Goal: Use online tool/utility: Utilize a website feature to perform a specific function

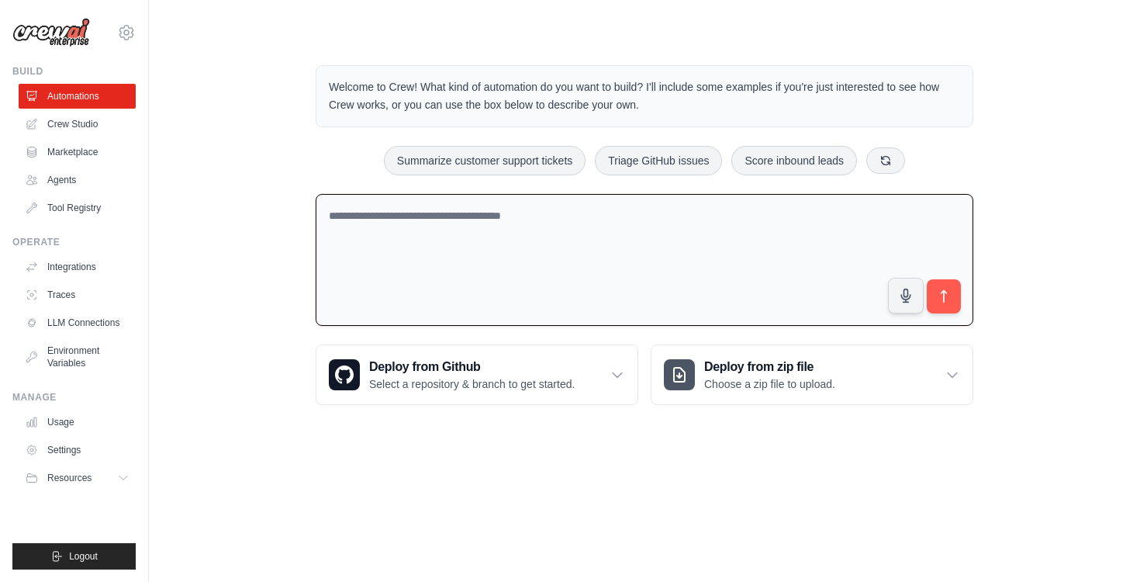
click at [499, 260] on textarea at bounding box center [645, 260] width 658 height 133
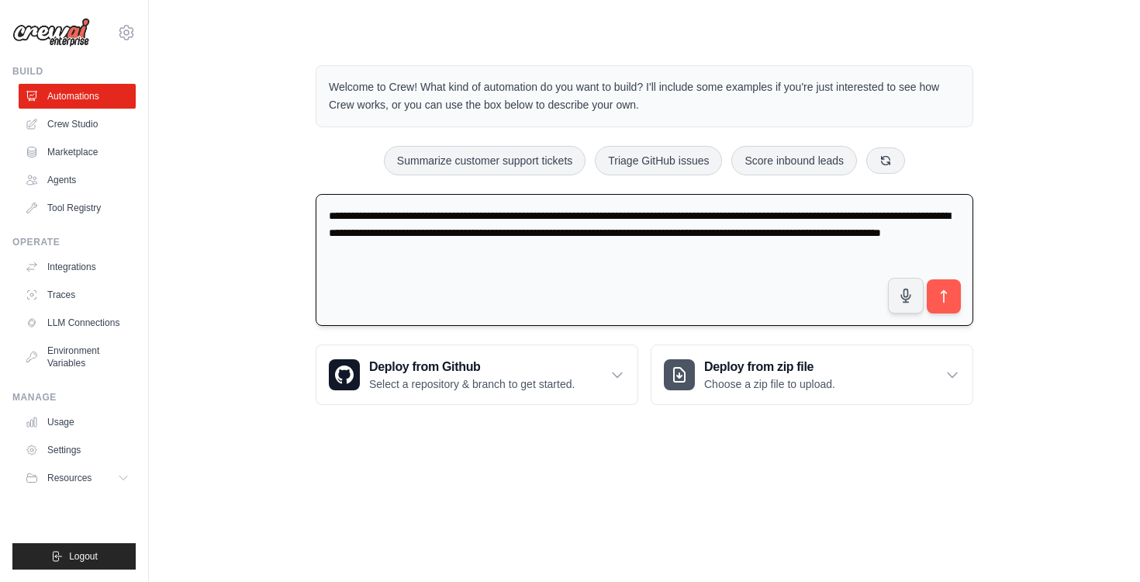
type textarea "**********"
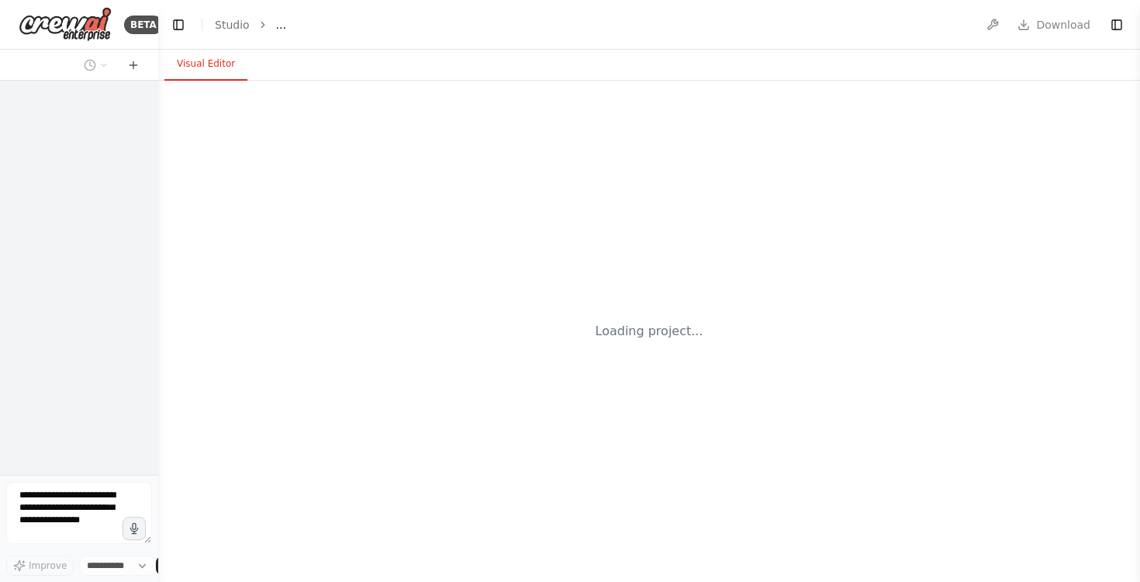
select select "****"
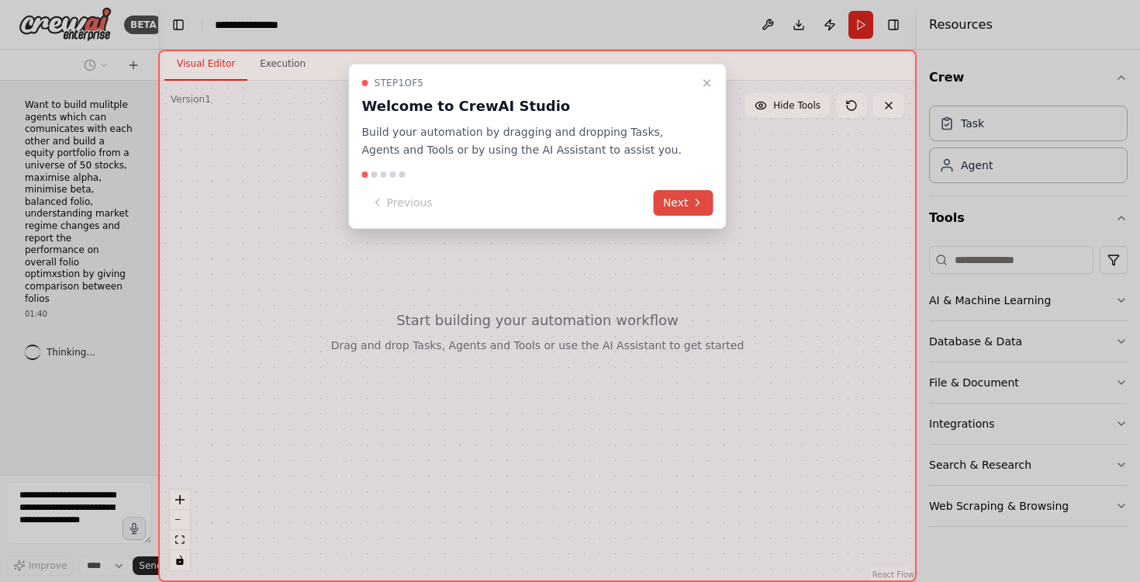
click at [681, 197] on button "Next" at bounding box center [684, 203] width 60 height 26
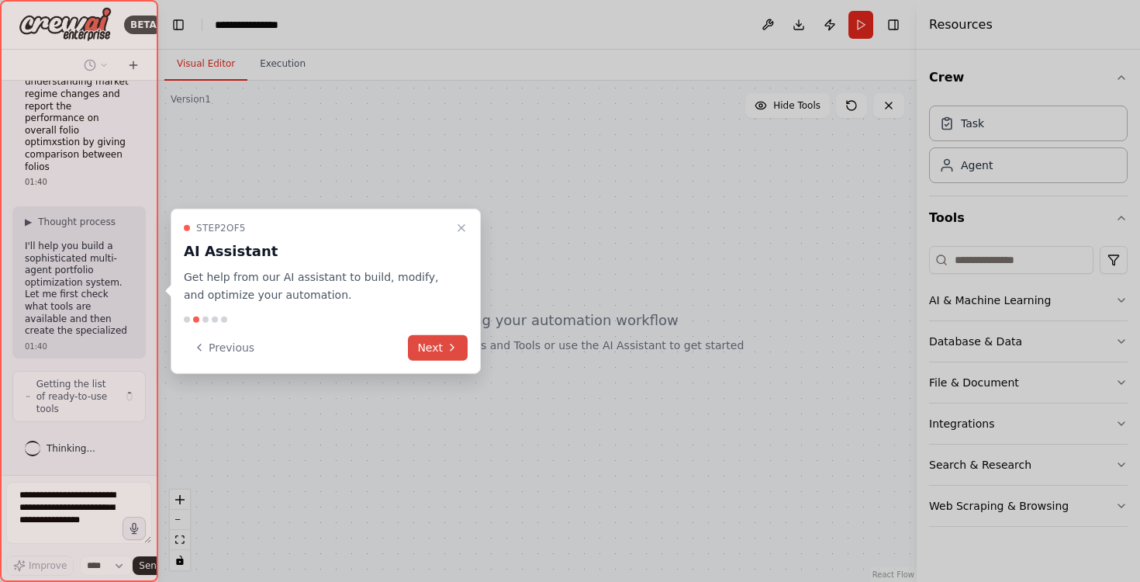
click at [440, 345] on button "Next" at bounding box center [438, 347] width 60 height 26
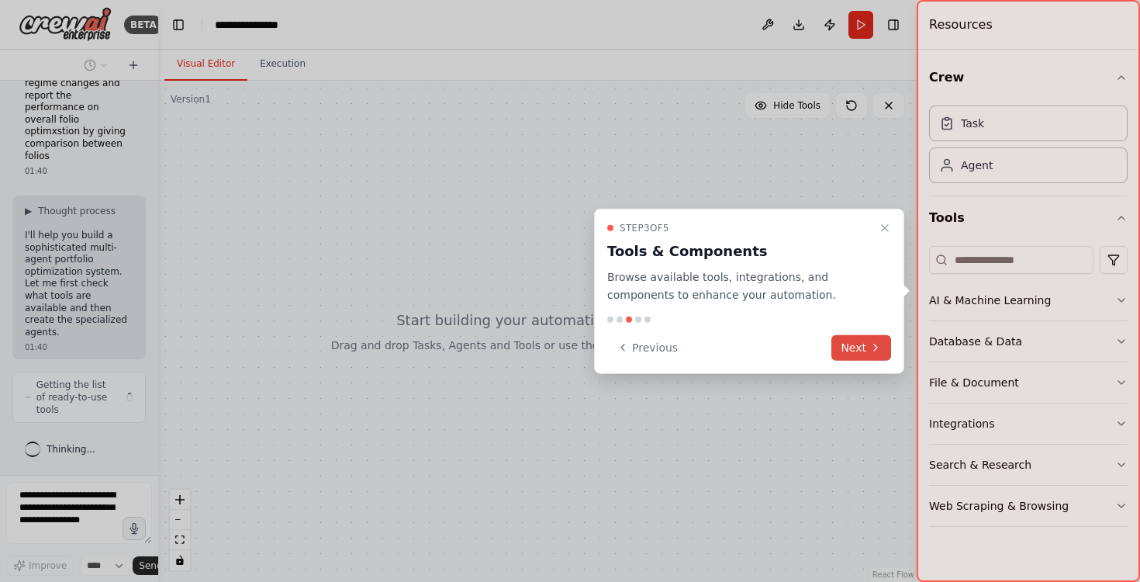
scroll to position [130, 0]
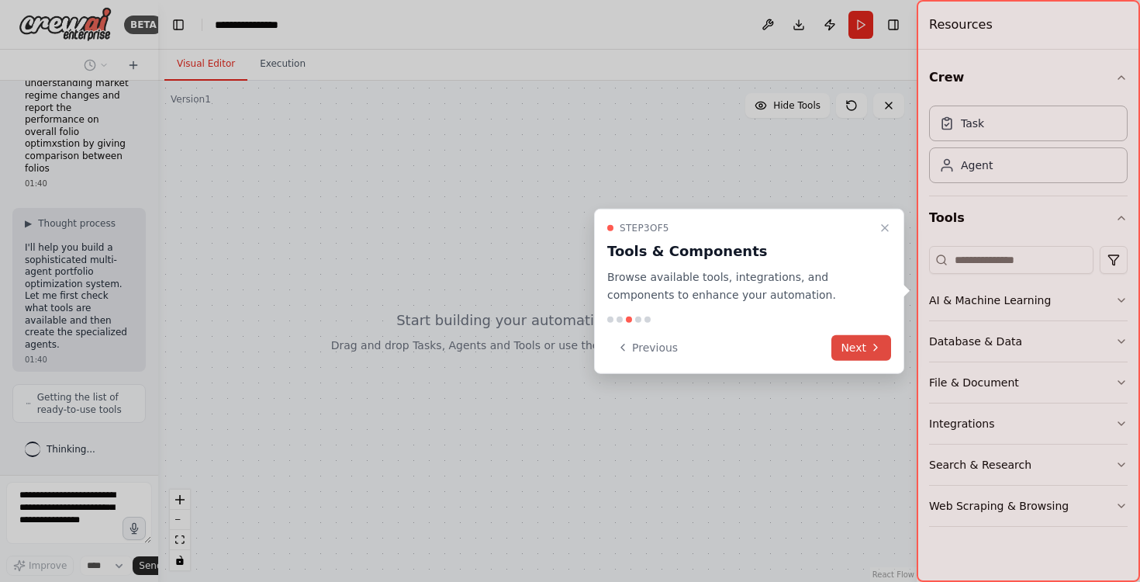
click at [870, 355] on button "Next" at bounding box center [862, 347] width 60 height 26
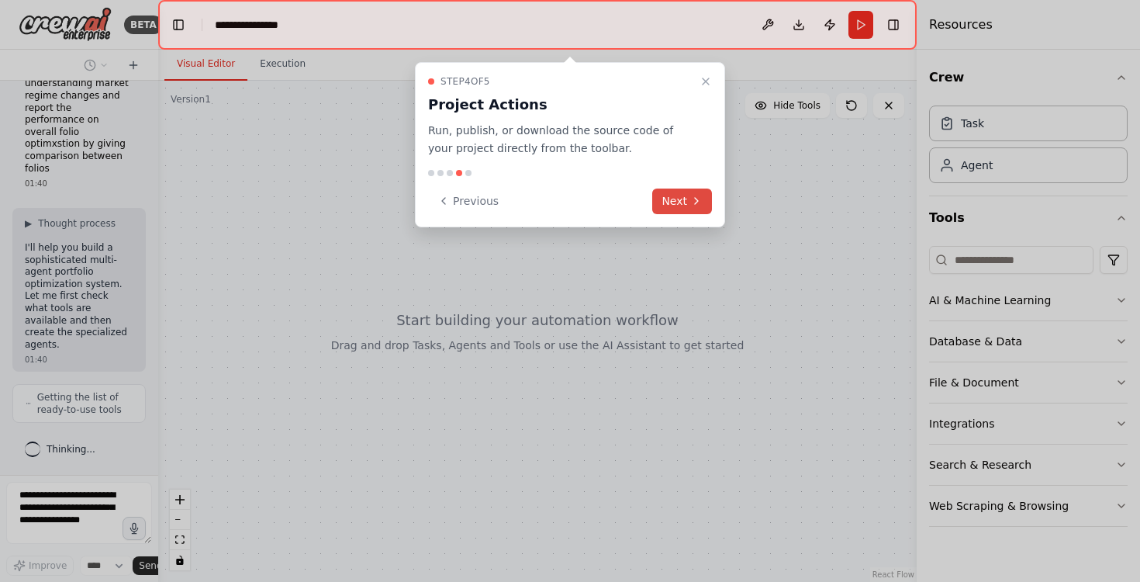
click at [680, 206] on button "Next" at bounding box center [682, 202] width 60 height 26
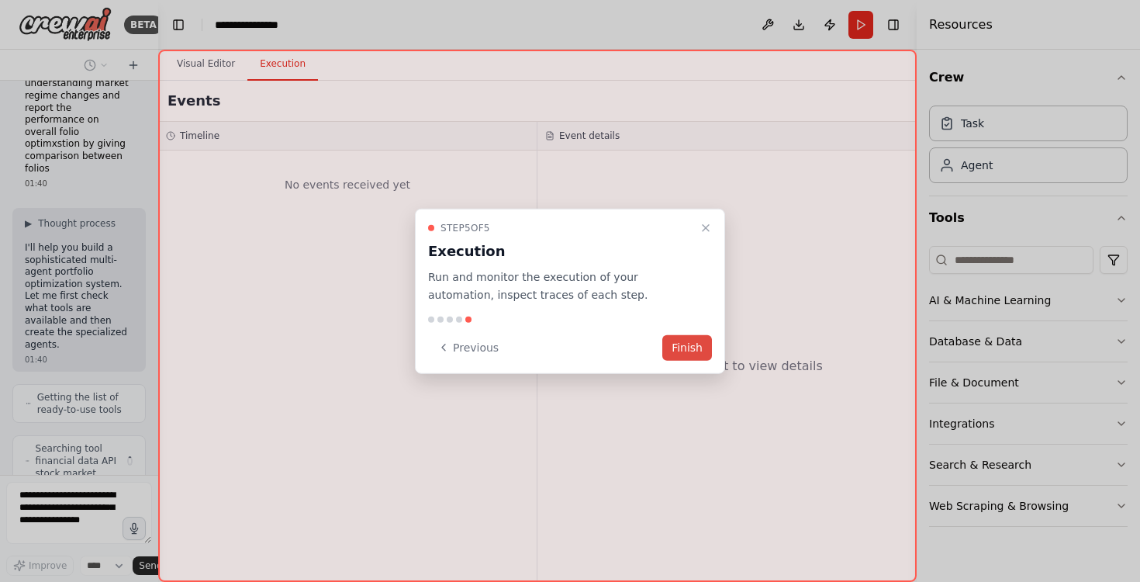
scroll to position [206, 0]
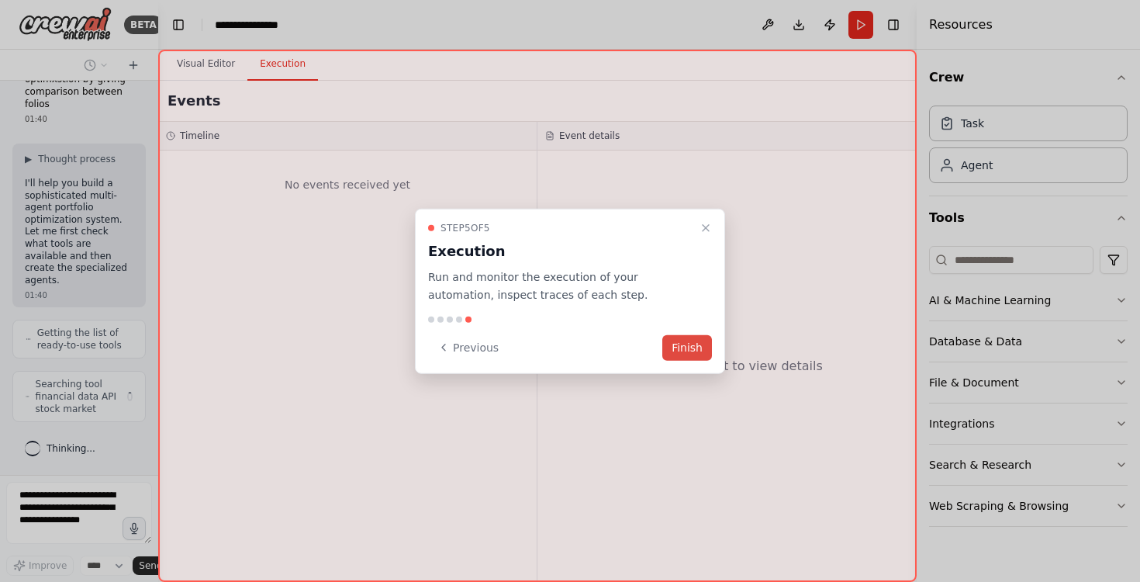
click at [690, 338] on button "Finish" at bounding box center [688, 347] width 50 height 26
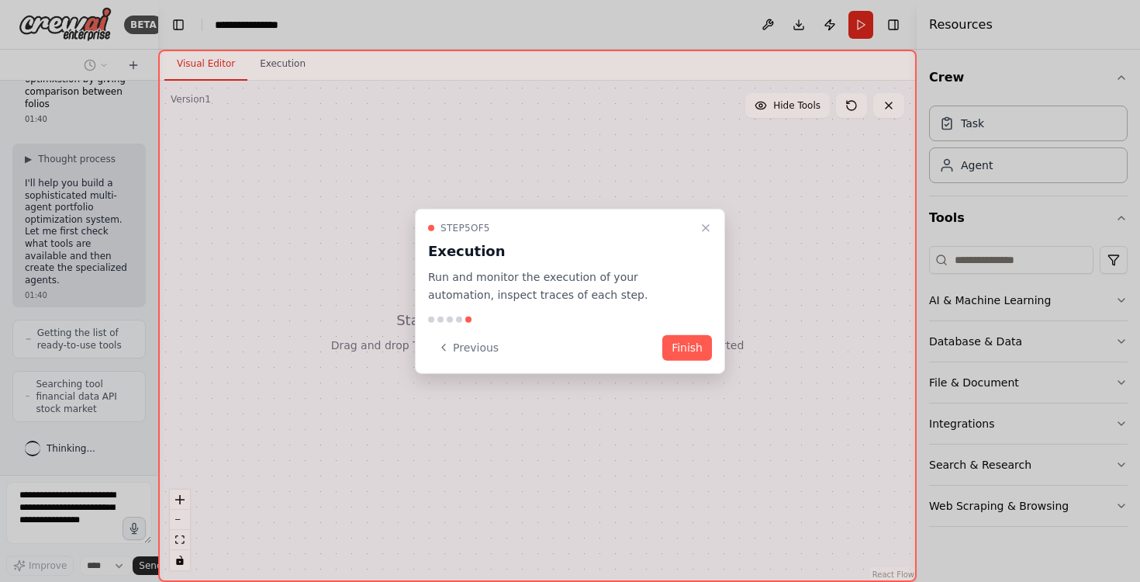
scroll to position [194, 0]
click at [681, 350] on button "Finish" at bounding box center [688, 347] width 50 height 26
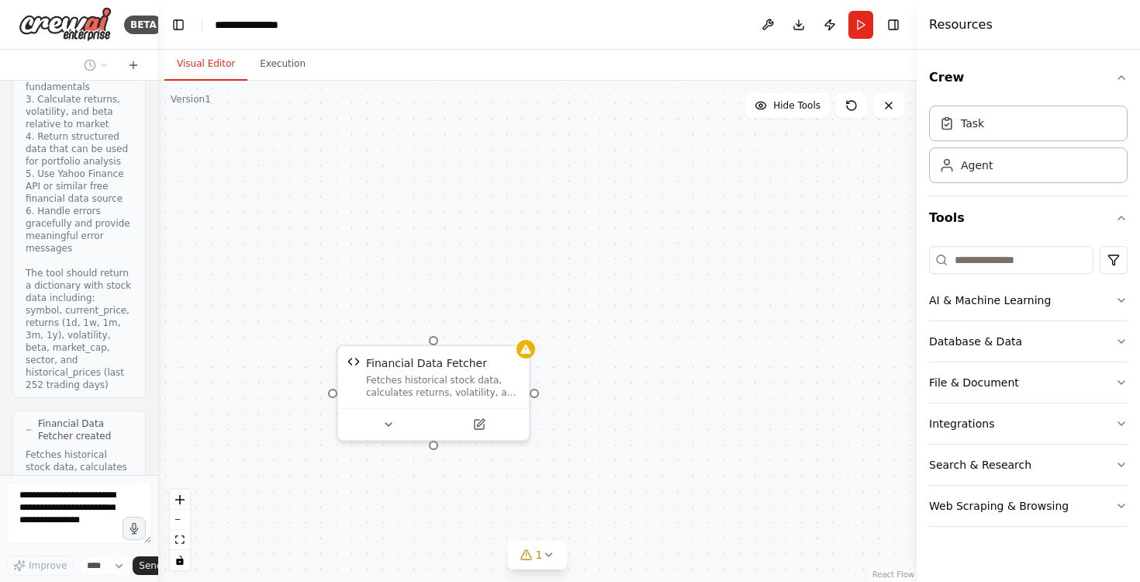
scroll to position [1864, 0]
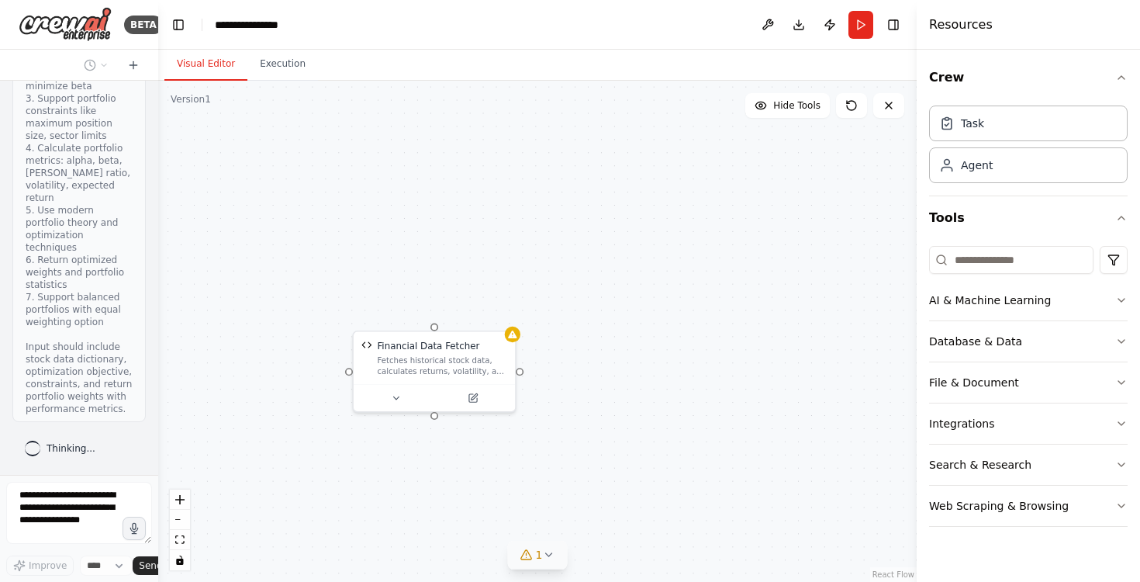
click at [547, 561] on button "1" at bounding box center [538, 555] width 60 height 29
drag, startPoint x: 461, startPoint y: 552, endPoint x: 653, endPoint y: 552, distance: 192.4
click at [653, 552] on div "Version 1 Hide Tools Financial Data Fetcher Fetches historical stock data, calc…" at bounding box center [537, 331] width 759 height 501
click at [565, 504] on div "Issues found Tool Financial Data Fetcher is not in use" at bounding box center [537, 534] width 227 height 71
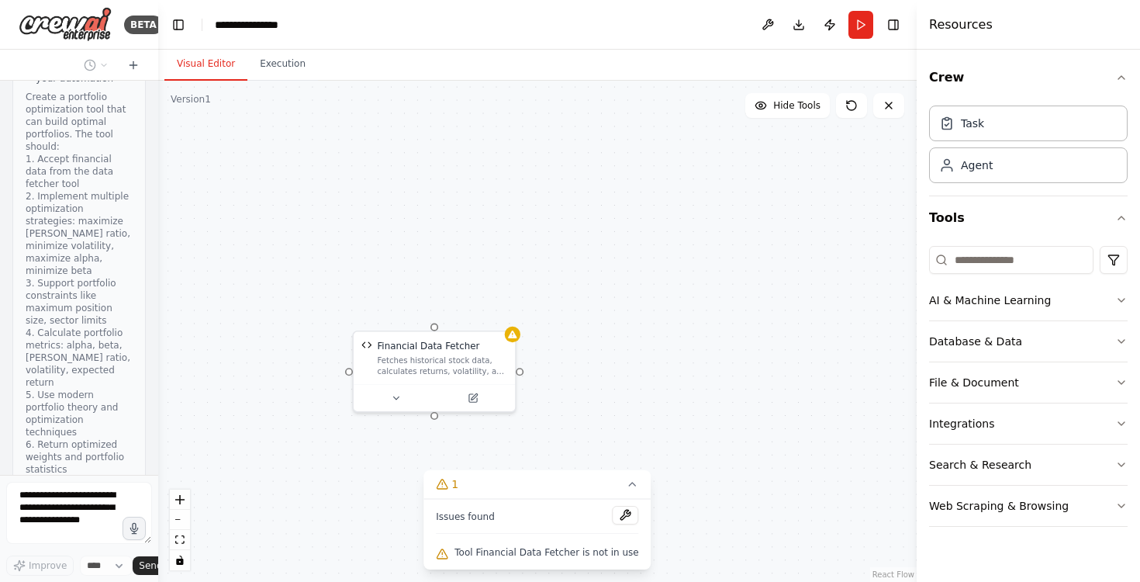
scroll to position [1617, 0]
click at [1010, 299] on button "AI & Machine Learning" at bounding box center [1028, 300] width 199 height 40
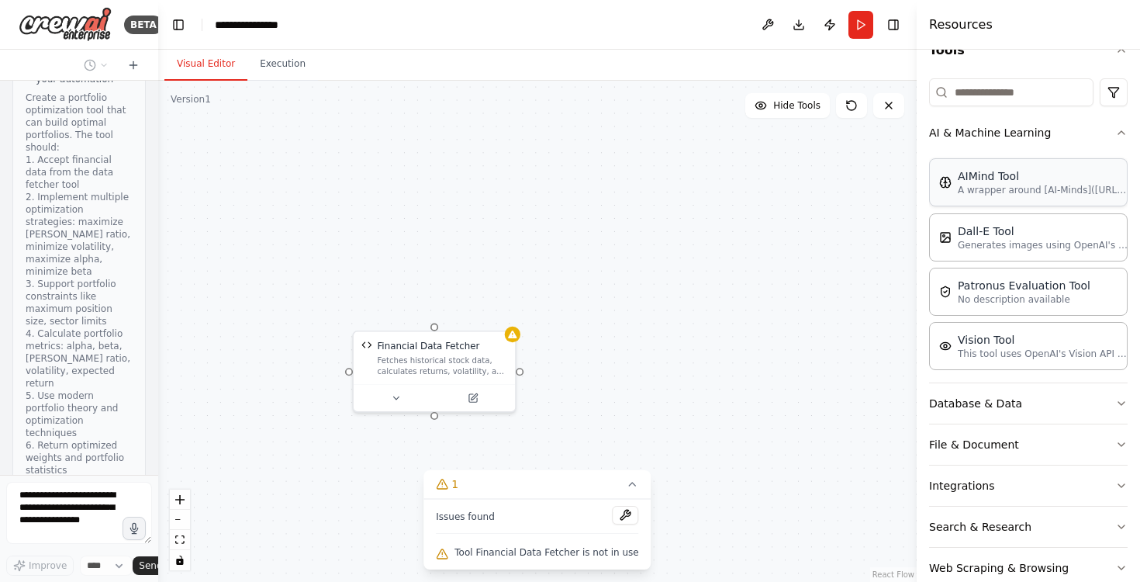
scroll to position [199, 0]
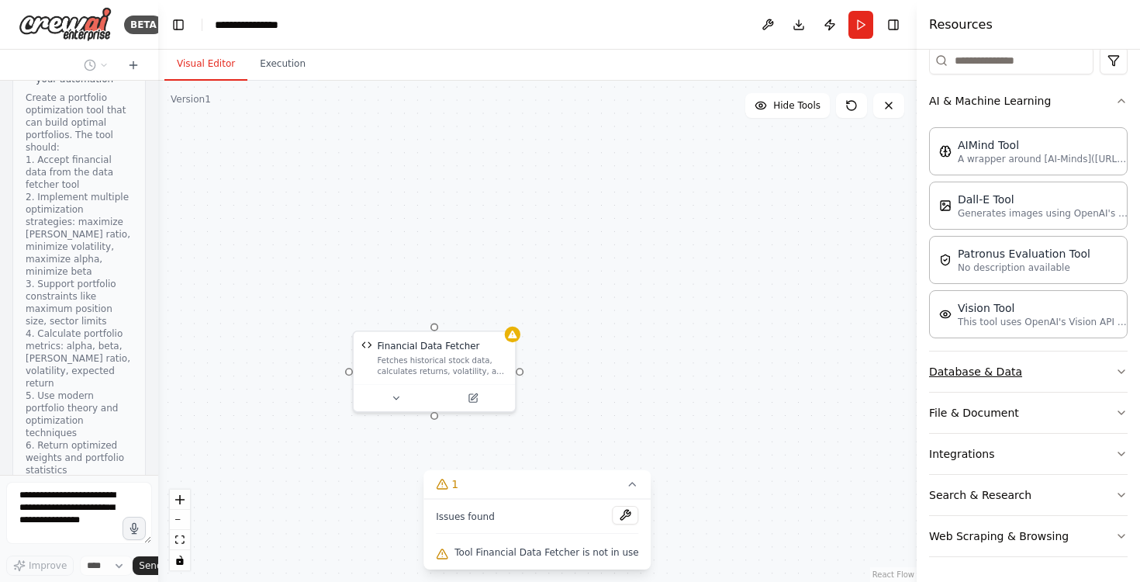
click at [1059, 374] on button "Database & Data" at bounding box center [1028, 371] width 199 height 40
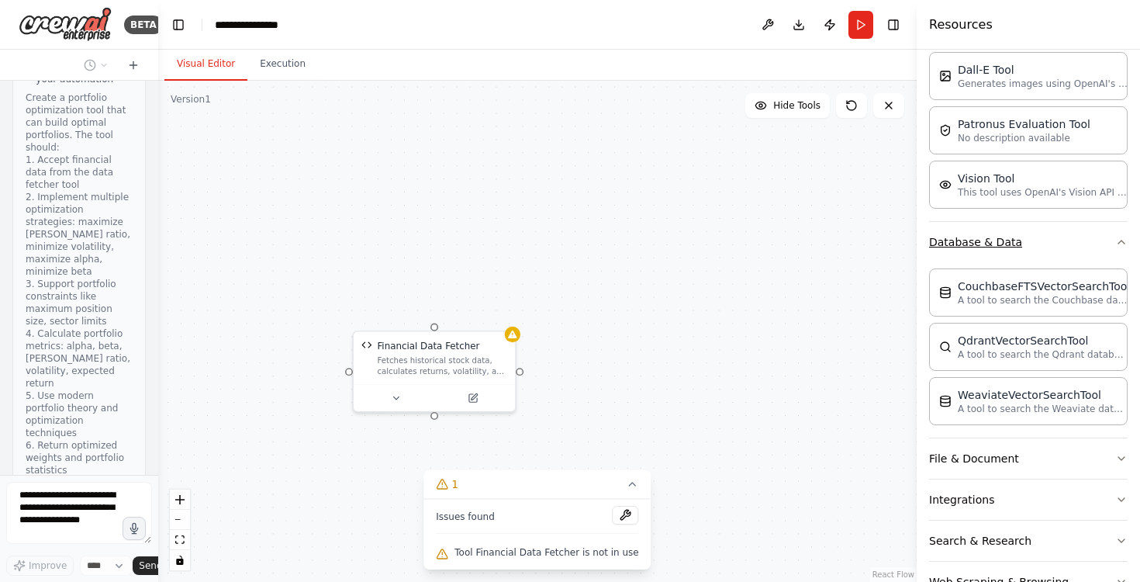
scroll to position [375, 0]
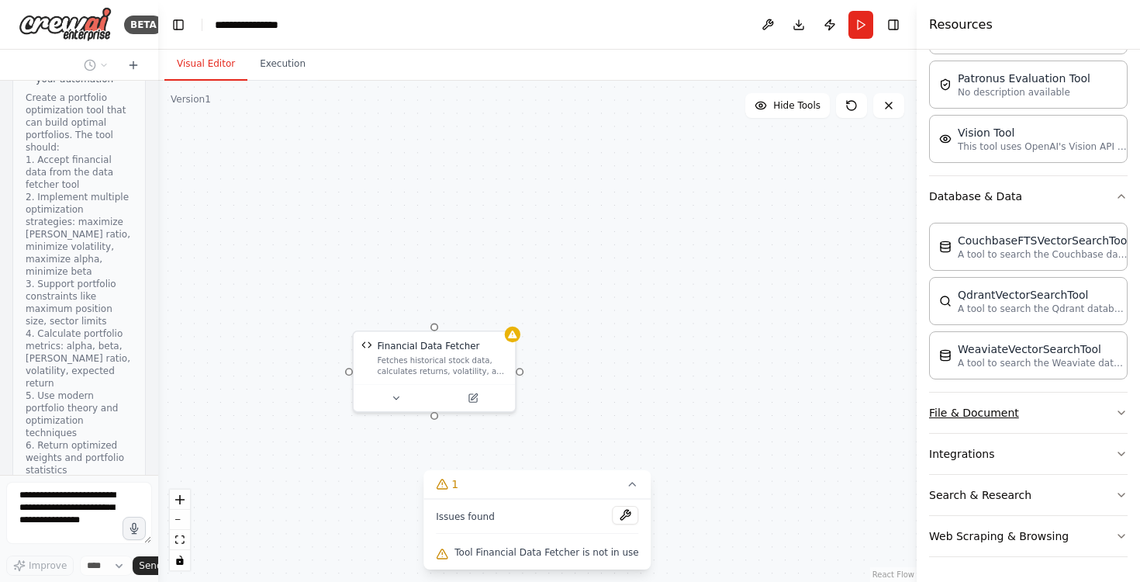
click at [1068, 414] on button "File & Document" at bounding box center [1028, 413] width 199 height 40
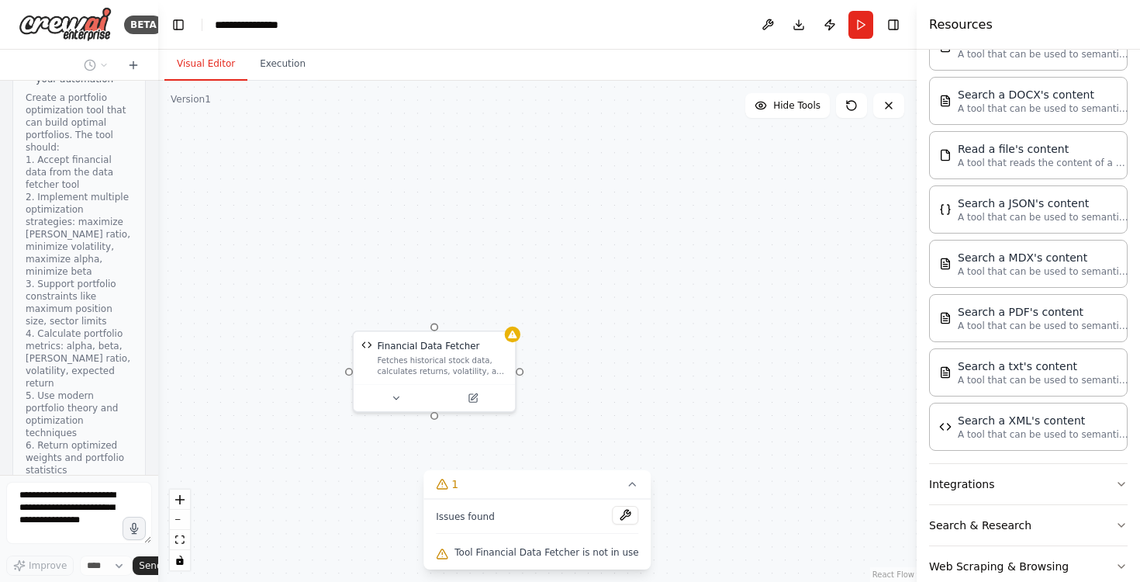
scroll to position [822, 0]
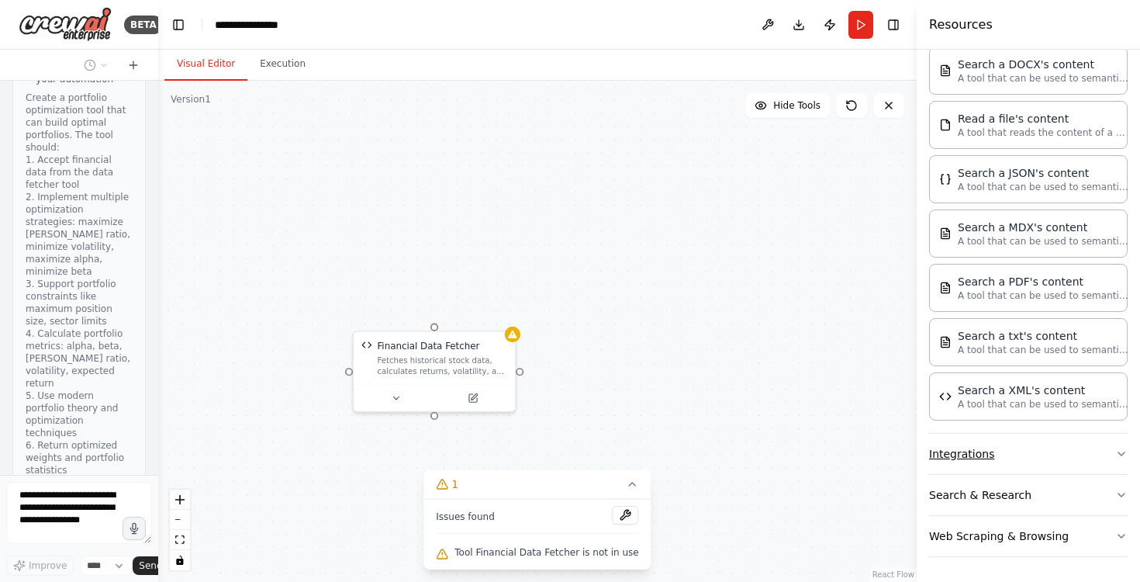
click at [1033, 458] on button "Integrations" at bounding box center [1028, 454] width 199 height 40
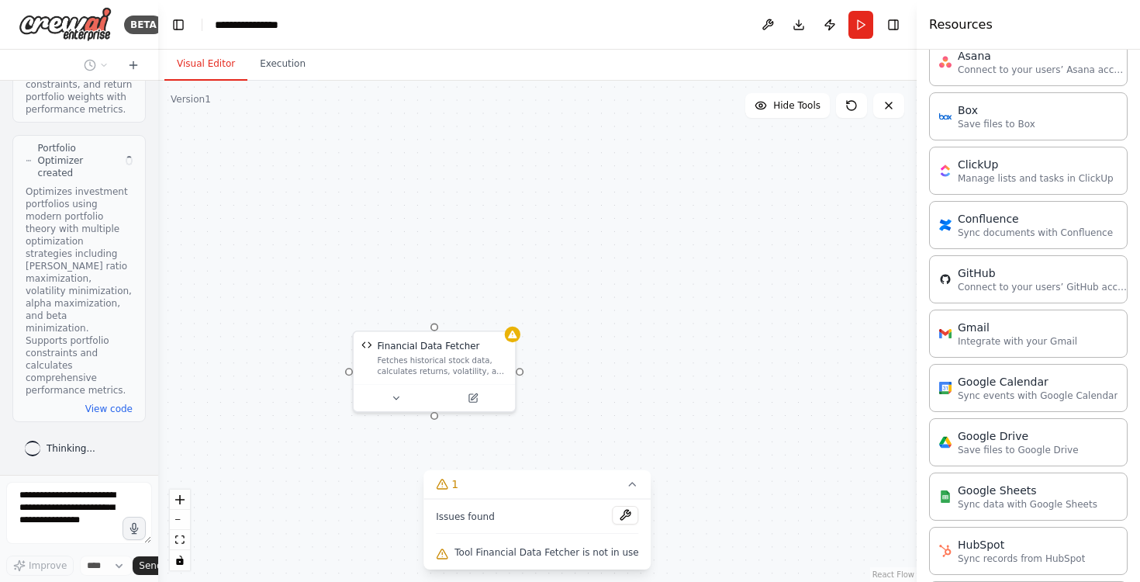
scroll to position [2151, 0]
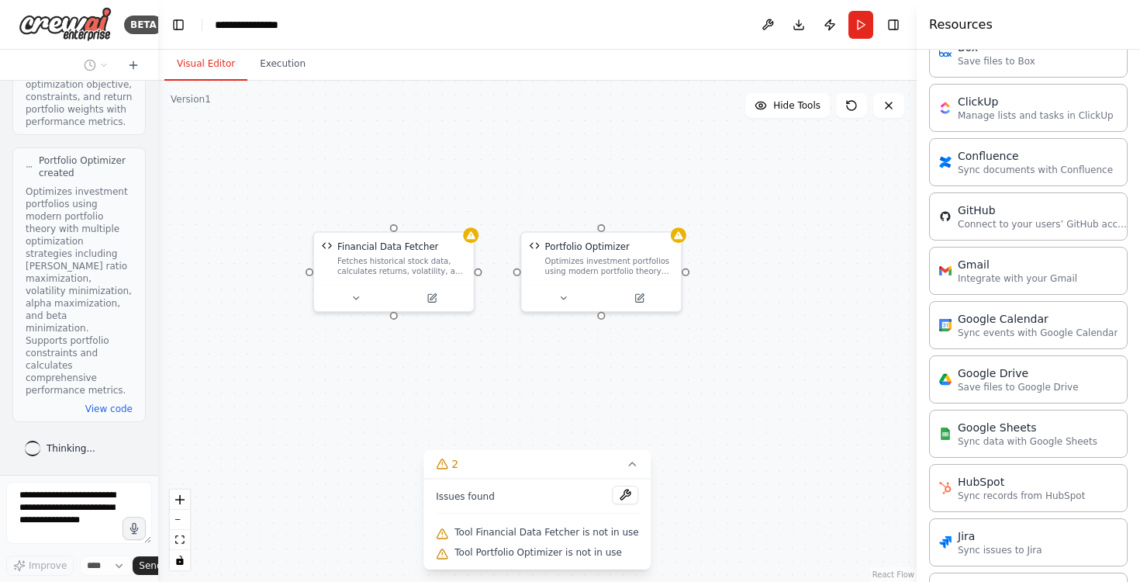
drag, startPoint x: 563, startPoint y: 241, endPoint x: 533, endPoint y: 123, distance: 121.7
click at [532, 123] on div "Financial Data Fetcher Fetches historical stock data, calculates returns, volat…" at bounding box center [537, 331] width 759 height 501
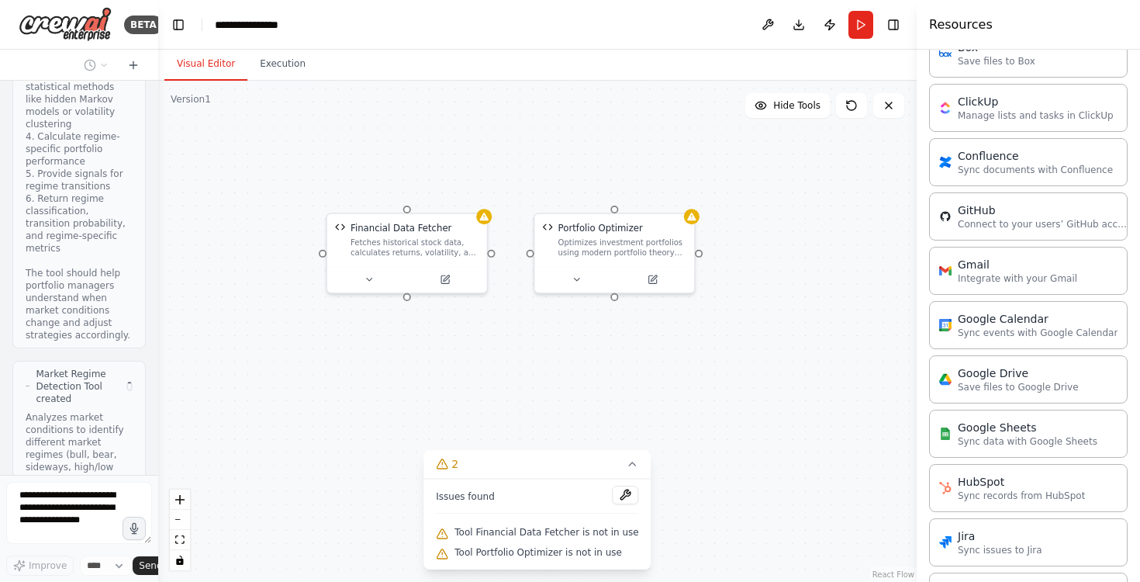
scroll to position [2942, 0]
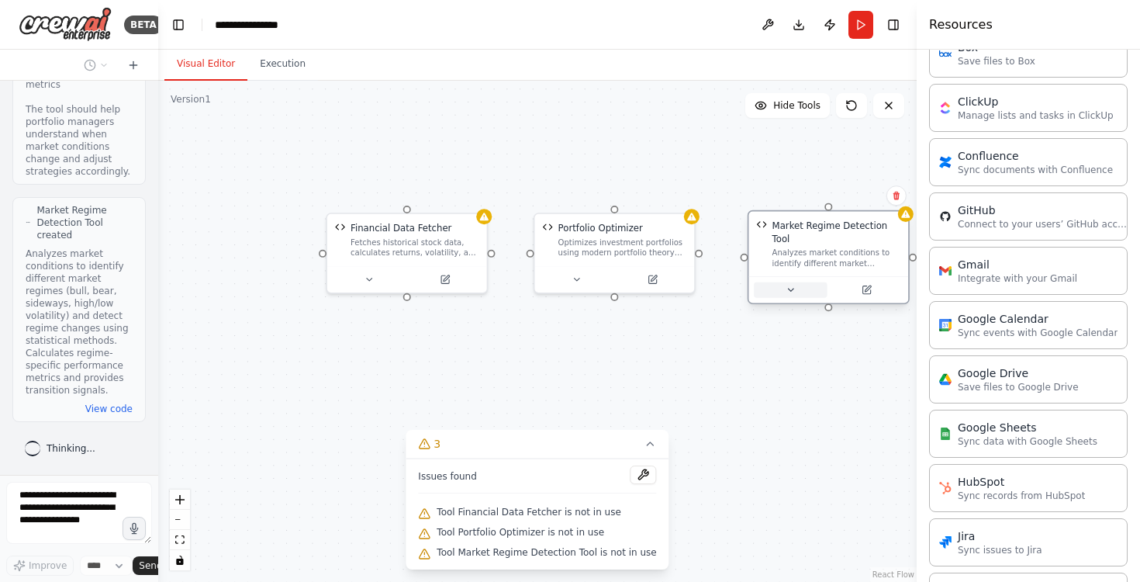
click at [790, 289] on button at bounding box center [790, 290] width 73 height 16
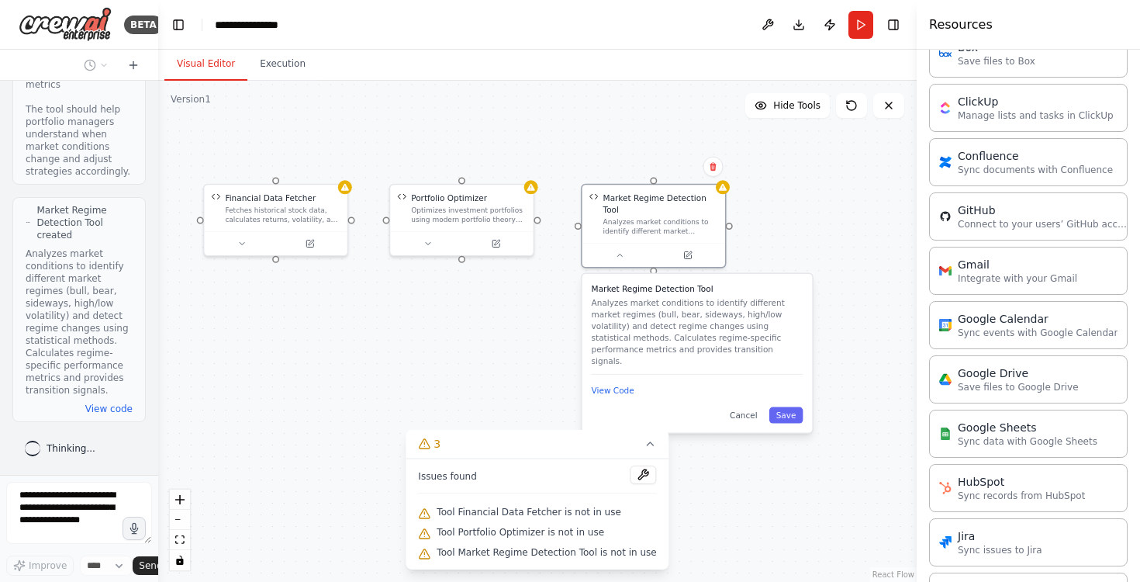
drag, startPoint x: 645, startPoint y: 388, endPoint x: 474, endPoint y: 343, distance: 176.5
click at [474, 343] on div "Financial Data Fetcher Fetches historical stock data, calculates returns, volat…" at bounding box center [537, 331] width 759 height 501
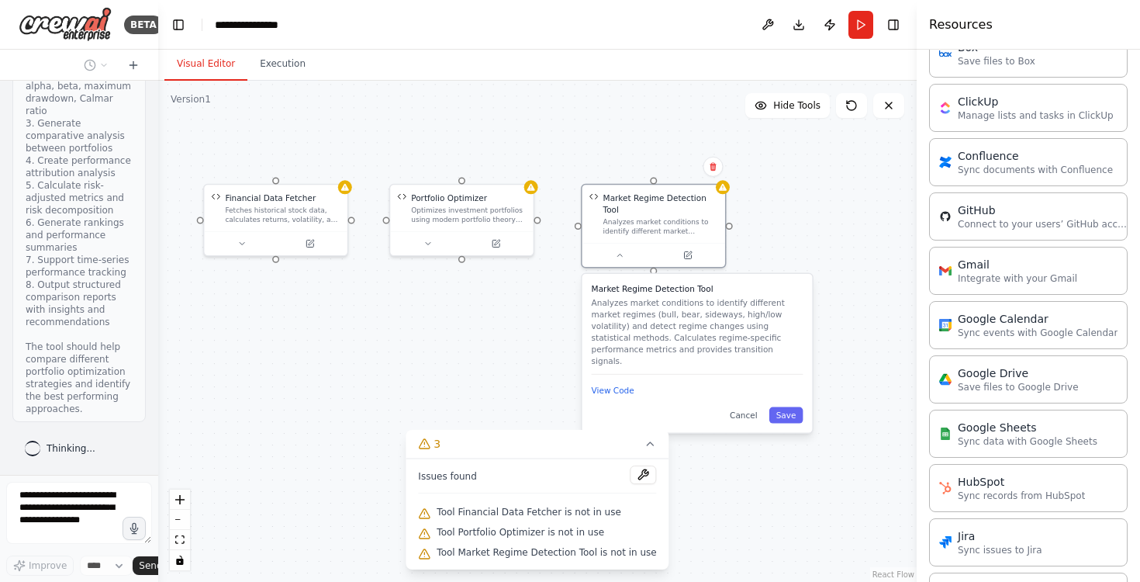
scroll to position [3570, 0]
click at [789, 407] on button "Save" at bounding box center [787, 415] width 34 height 16
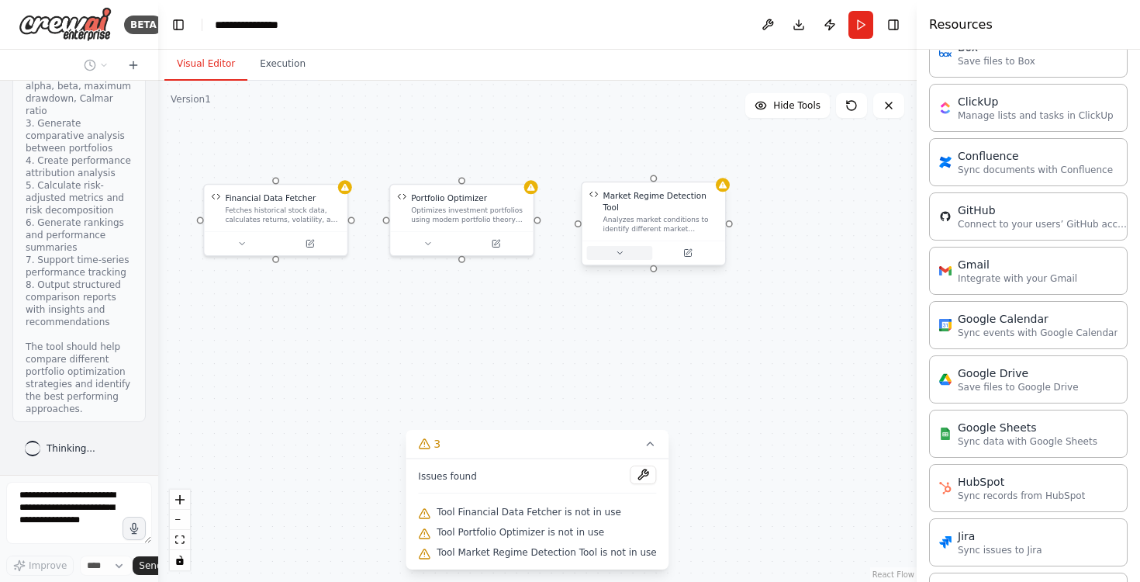
click at [617, 251] on icon at bounding box center [619, 252] width 9 height 9
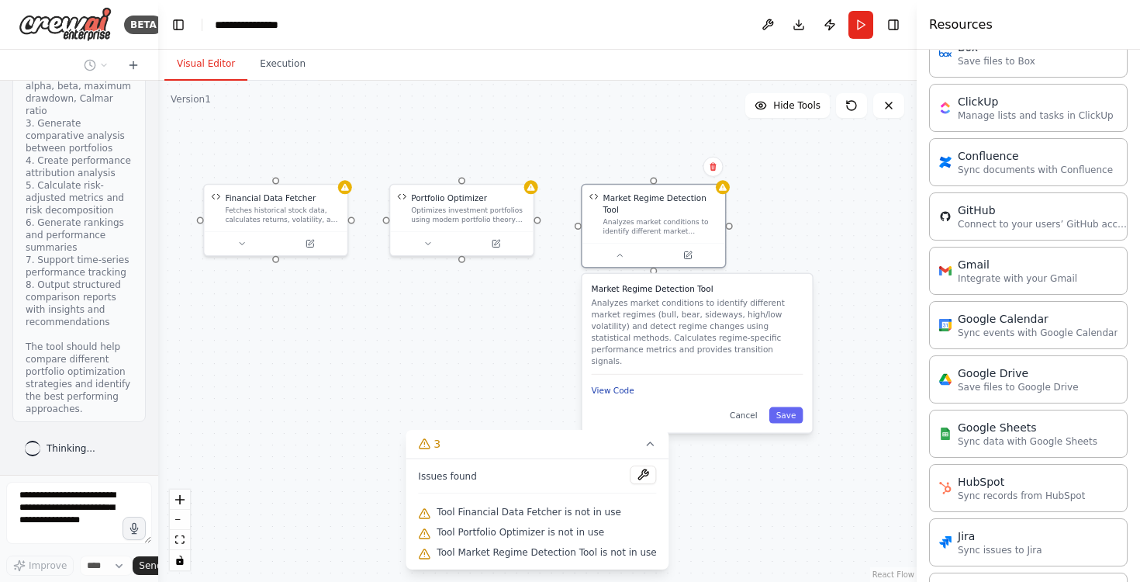
click at [618, 385] on button "View Code" at bounding box center [613, 391] width 43 height 12
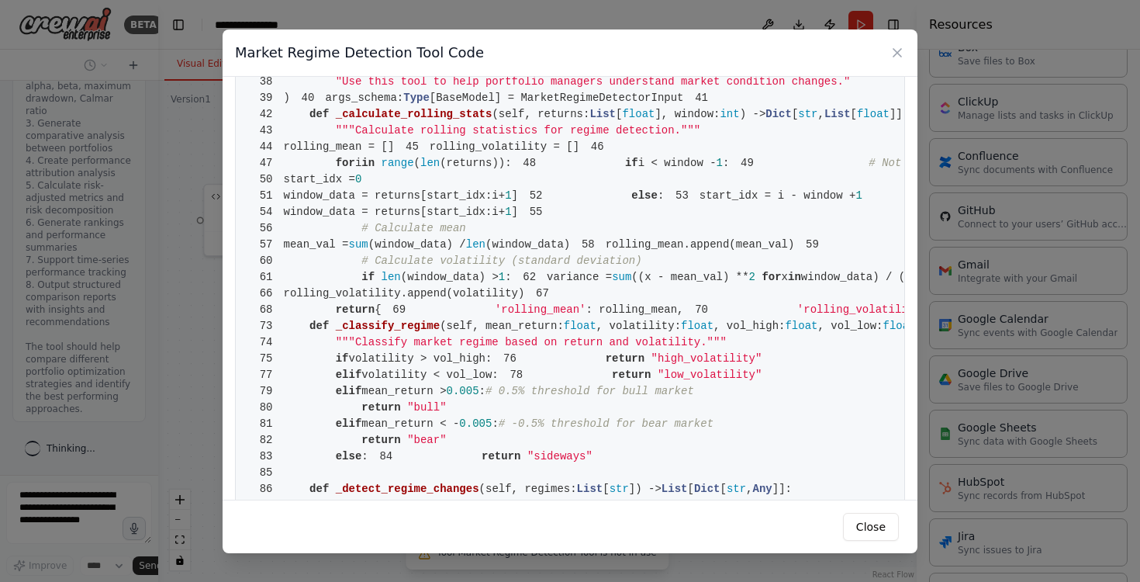
scroll to position [0, 0]
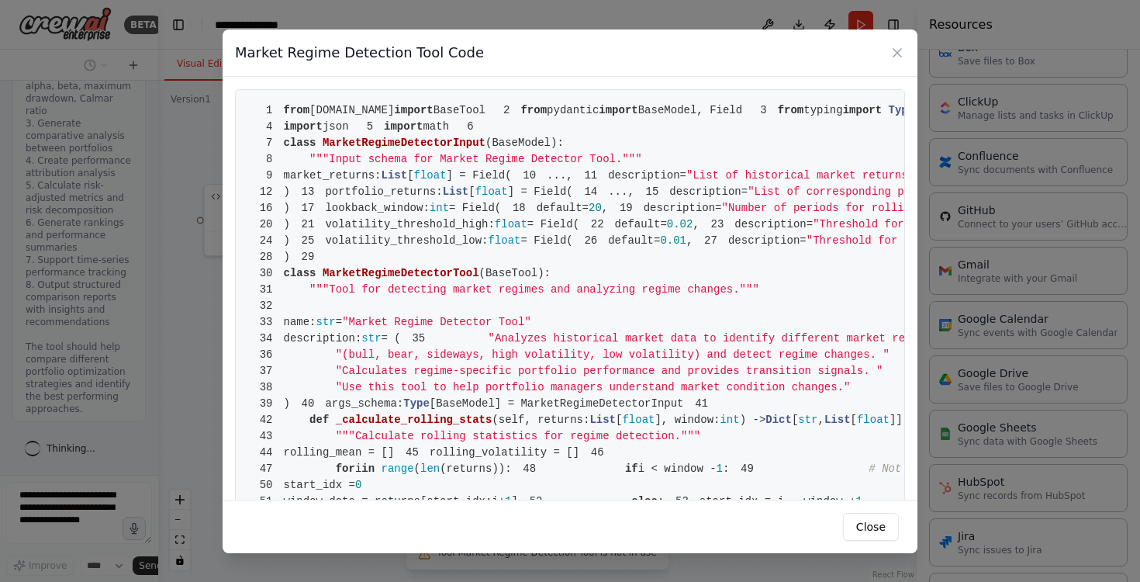
click at [906, 47] on div "Market Regime Detection Tool Code" at bounding box center [570, 52] width 695 height 47
click at [897, 52] on icon at bounding box center [898, 53] width 8 height 8
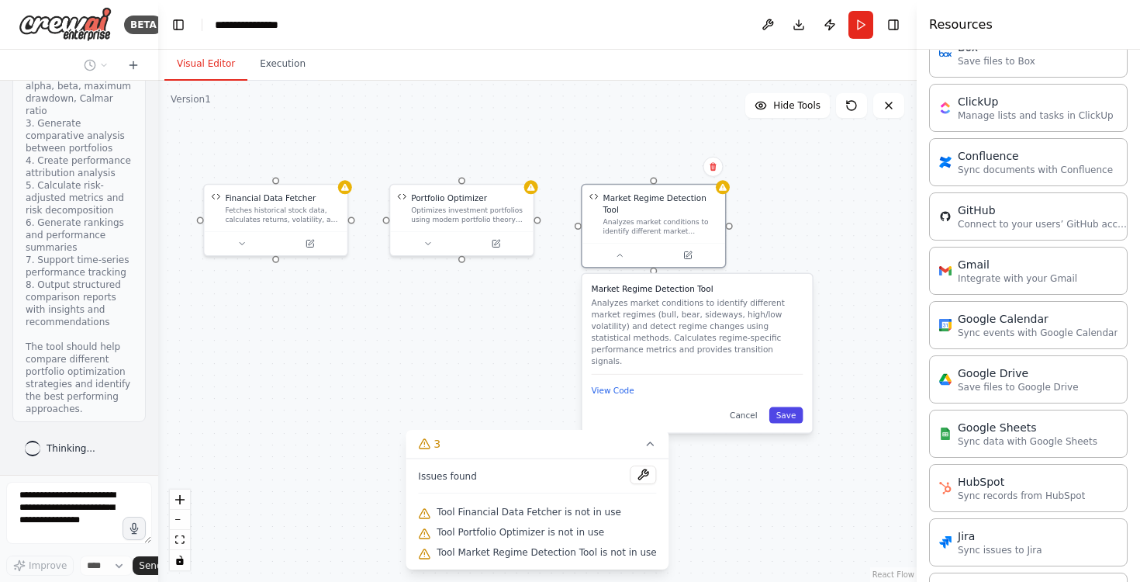
click at [785, 409] on button "Save" at bounding box center [787, 415] width 34 height 16
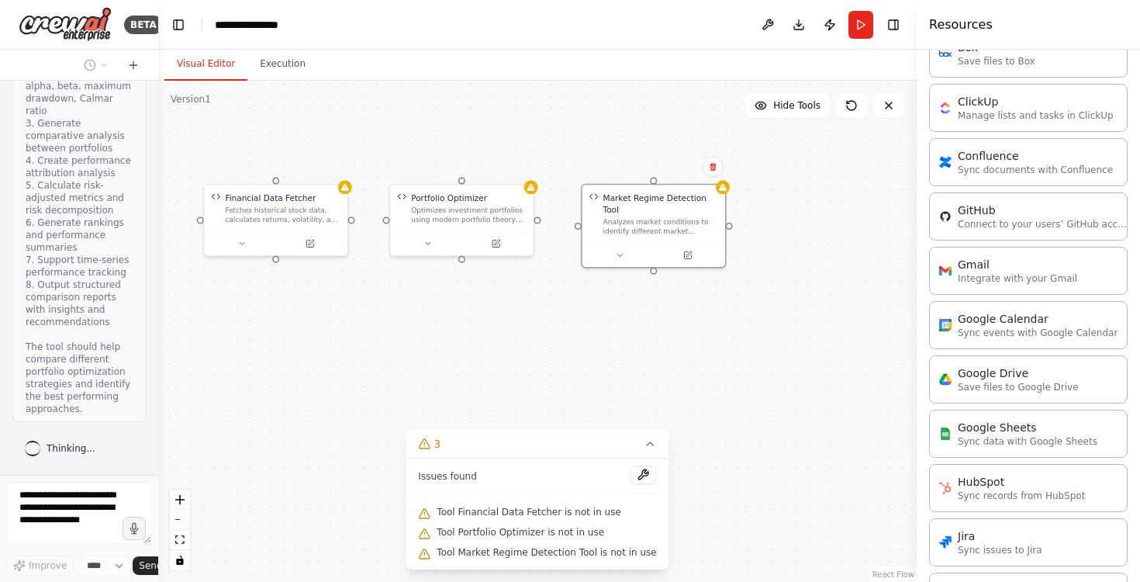
click at [574, 358] on div "Financial Data Fetcher Fetches historical stock data, calculates returns, volat…" at bounding box center [537, 331] width 759 height 501
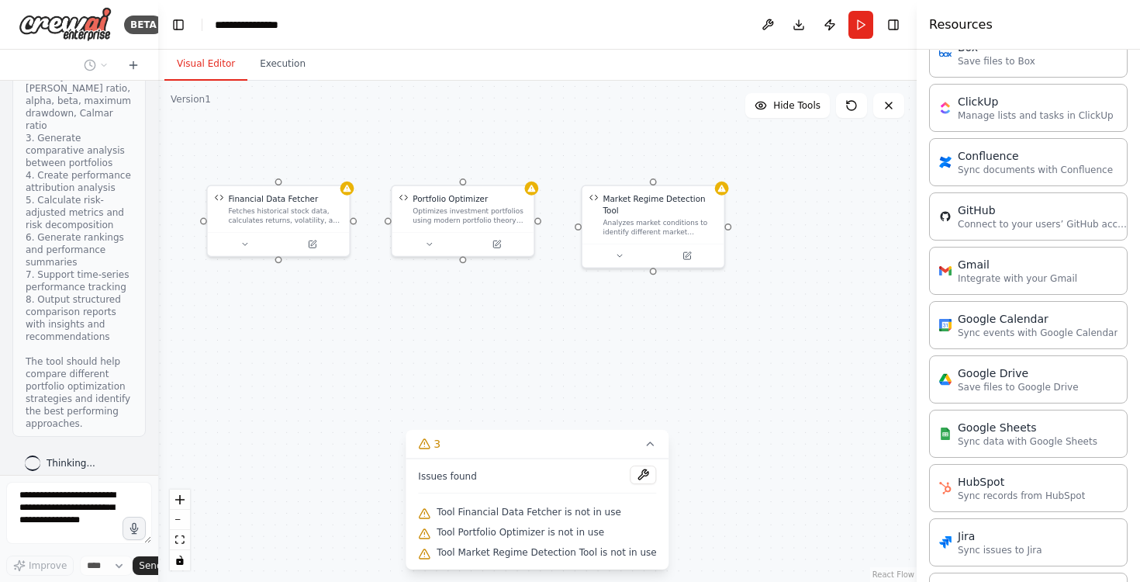
scroll to position [3570, 0]
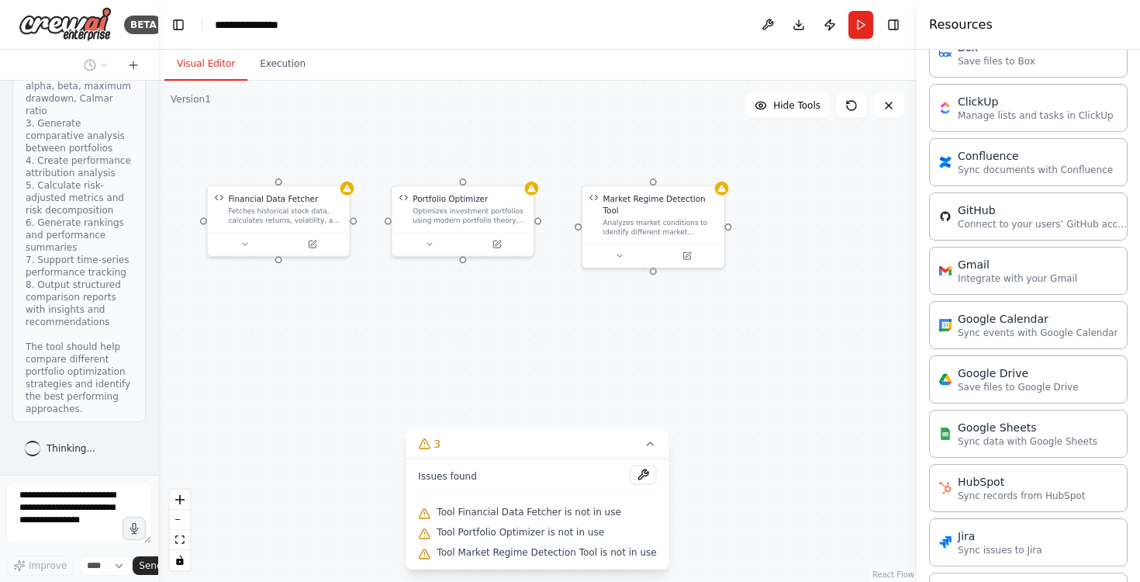
click at [63, 455] on div "Thinking..." at bounding box center [60, 449] width 71 height 16
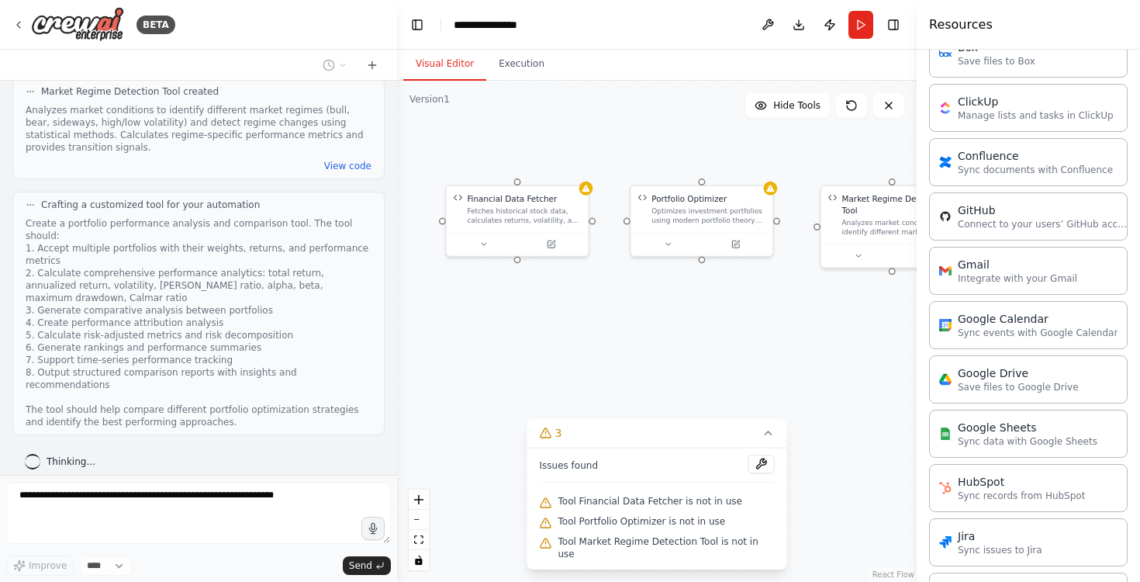
scroll to position [1246, 0]
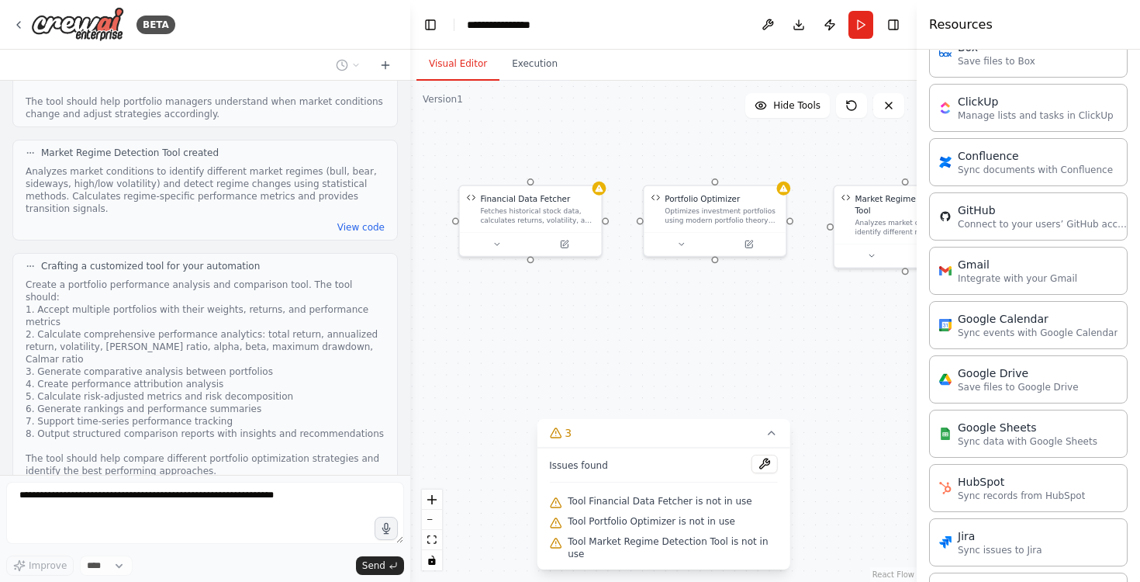
drag, startPoint x: 157, startPoint y: 389, endPoint x: 410, endPoint y: 356, distance: 255.1
click at [410, 356] on div "BETA Want to build mulitple agents which can comunicates with each other and bu…" at bounding box center [570, 291] width 1140 height 582
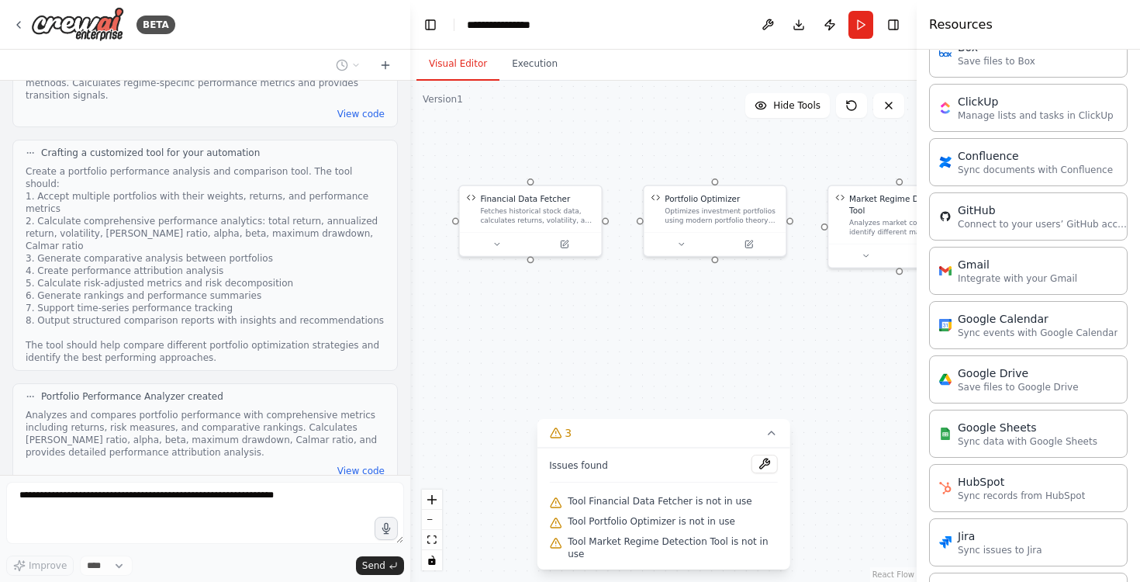
click at [247, 409] on div "Analyzes and compares portfolio performance with comprehensive metrics includin…" at bounding box center [205, 434] width 359 height 50
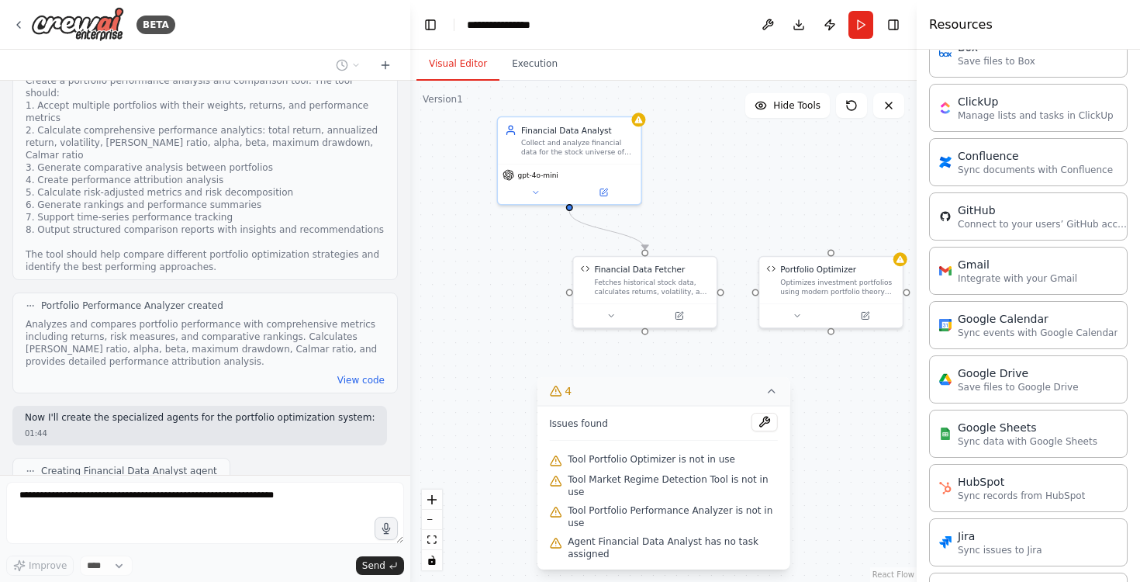
scroll to position [1489, 0]
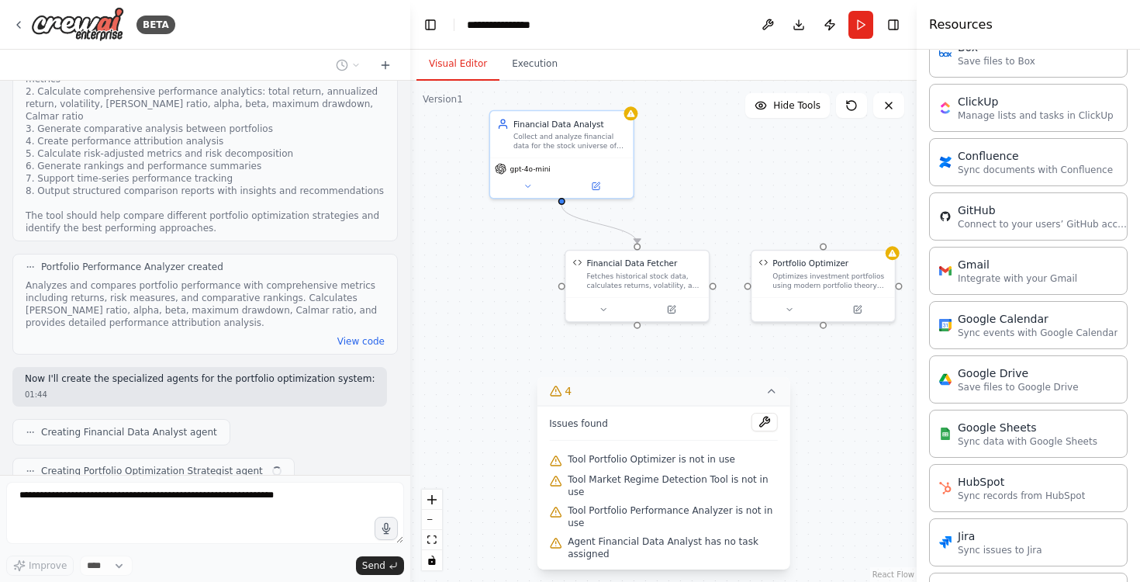
drag, startPoint x: 495, startPoint y: 335, endPoint x: 600, endPoint y: 401, distance: 123.8
click at [600, 401] on div "Version 1 Hide Tools .deletable-edge-delete-btn { width: 20px; height: 20px; bo…" at bounding box center [663, 331] width 507 height 501
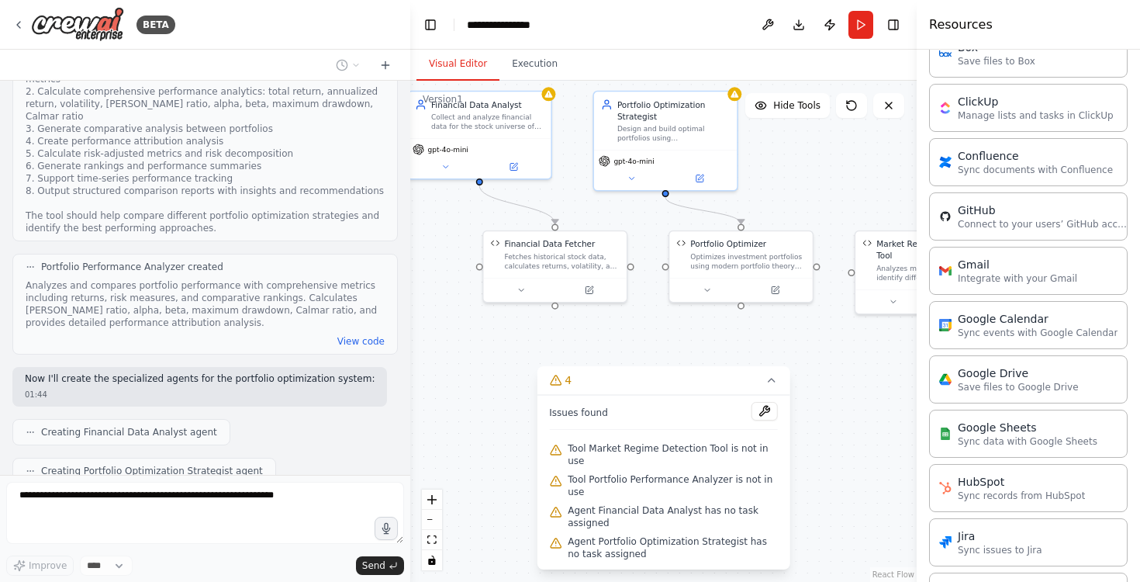
drag, startPoint x: 516, startPoint y: 368, endPoint x: 434, endPoint y: 348, distance: 84.5
click at [434, 348] on div ".deletable-edge-delete-btn { width: 20px; height: 20px; border: 0px solid #ffff…" at bounding box center [663, 331] width 507 height 501
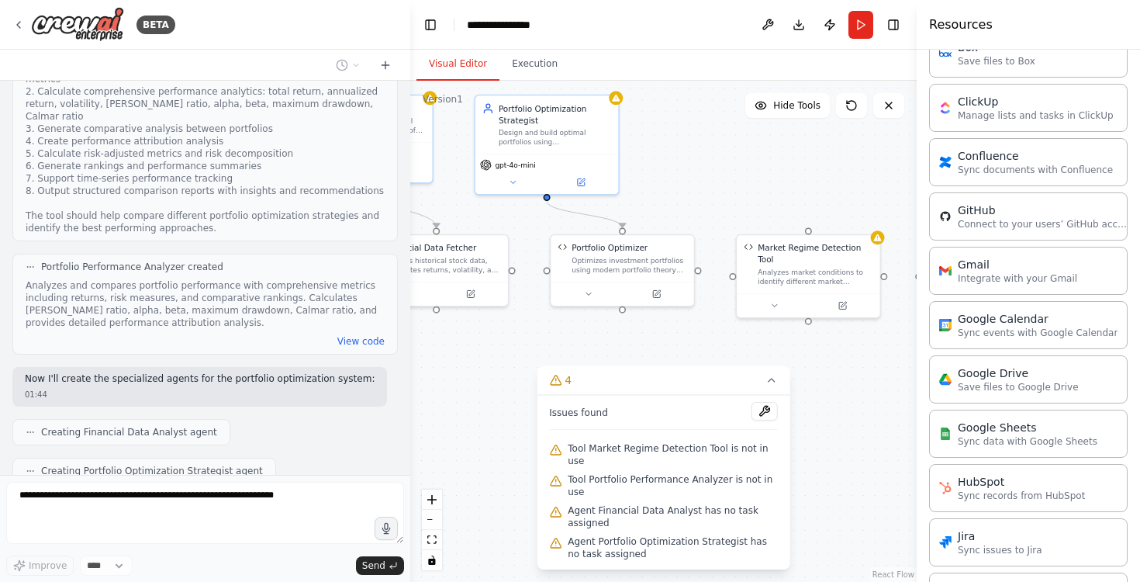
scroll to position [1528, 0]
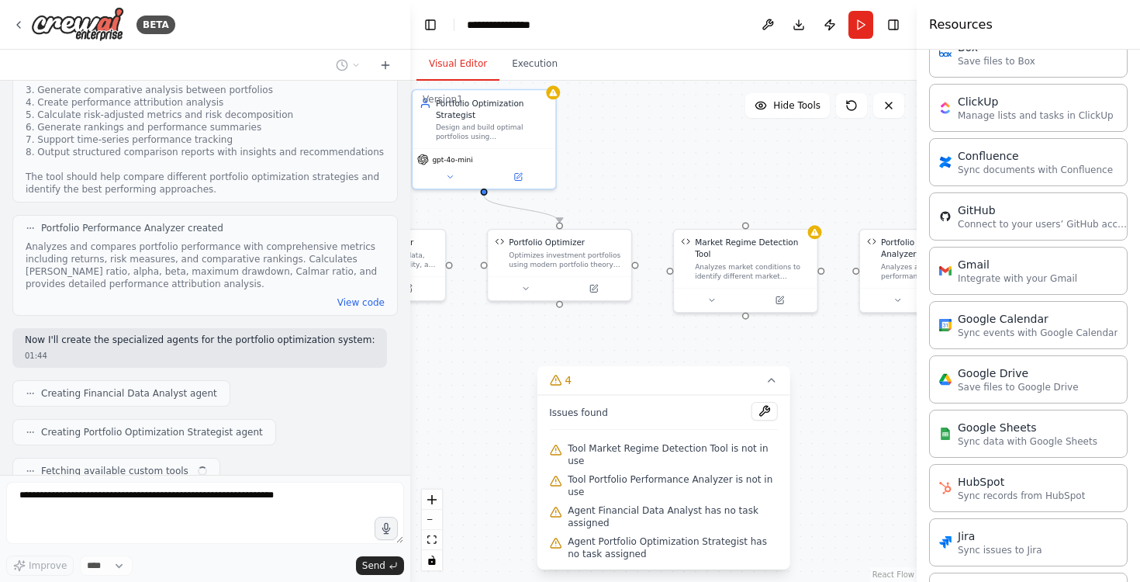
drag, startPoint x: 690, startPoint y: 341, endPoint x: 499, endPoint y: 335, distance: 191.7
click at [500, 336] on div ".deletable-edge-delete-btn { width: 20px; height: 20px; border: 0px solid #ffff…" at bounding box center [663, 331] width 507 height 501
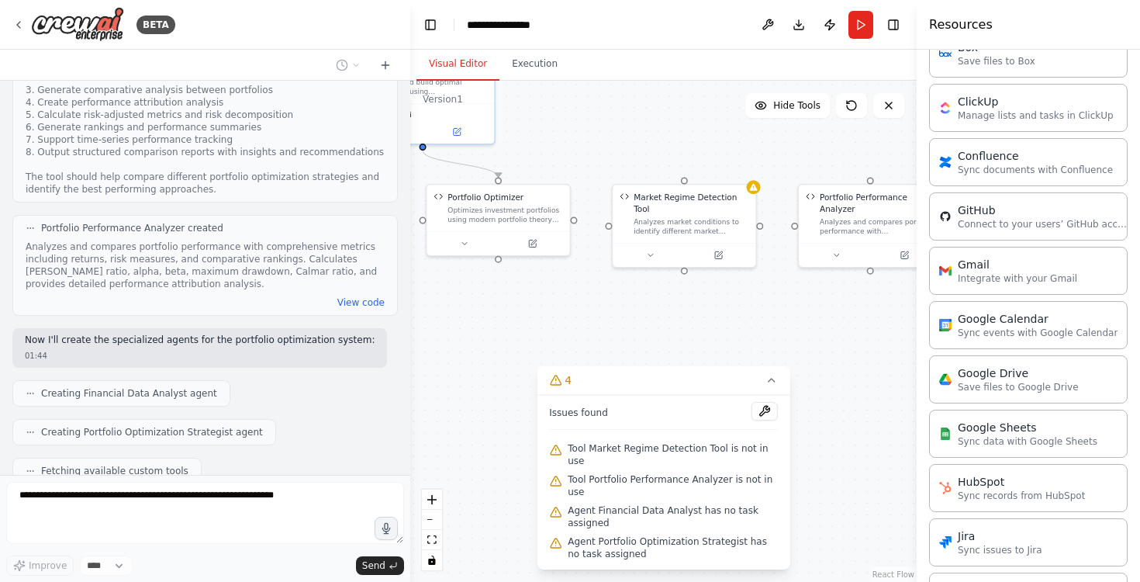
drag, startPoint x: 605, startPoint y: 327, endPoint x: 573, endPoint y: 281, distance: 56.4
click at [573, 282] on div ".deletable-edge-delete-btn { width: 20px; height: 20px; border: 0px solid #ffff…" at bounding box center [663, 331] width 507 height 501
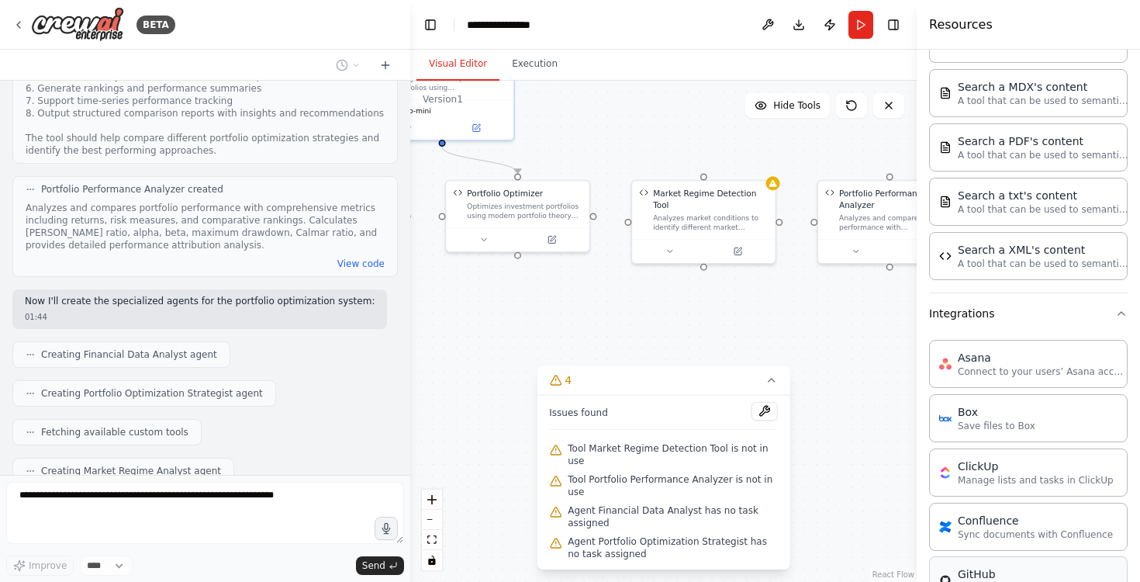
scroll to position [0, 0]
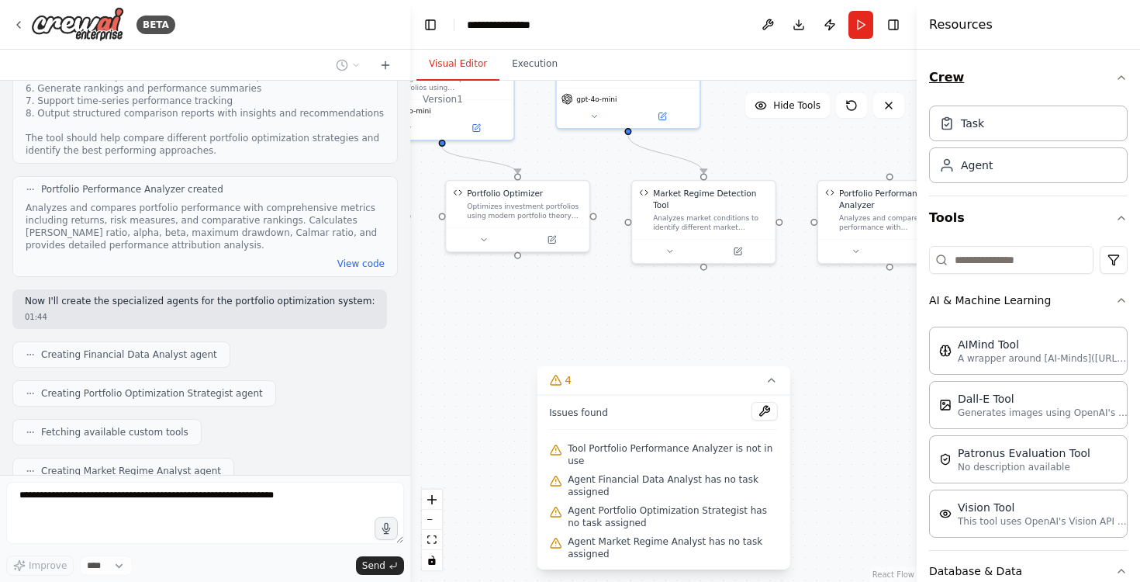
click at [1116, 82] on icon "button" at bounding box center [1122, 77] width 12 height 12
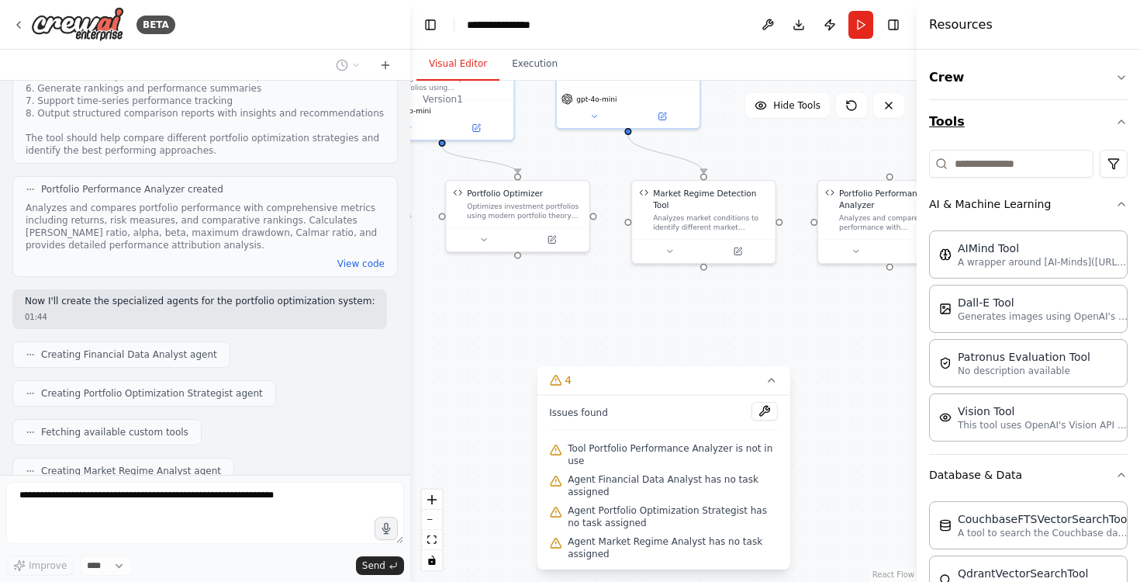
click at [1116, 122] on icon "button" at bounding box center [1122, 122] width 12 height 12
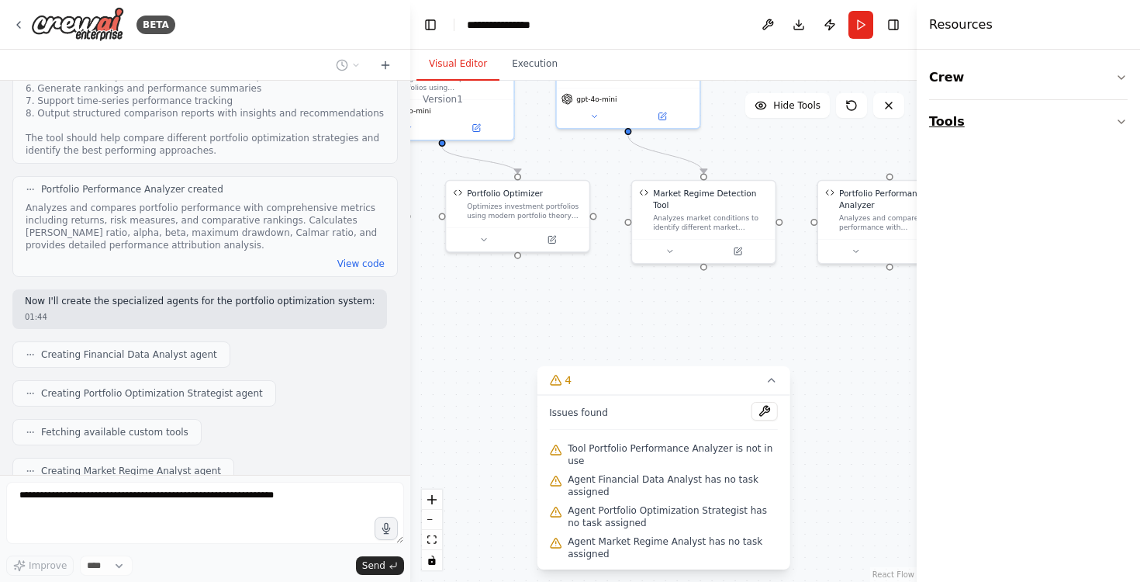
scroll to position [1605, 0]
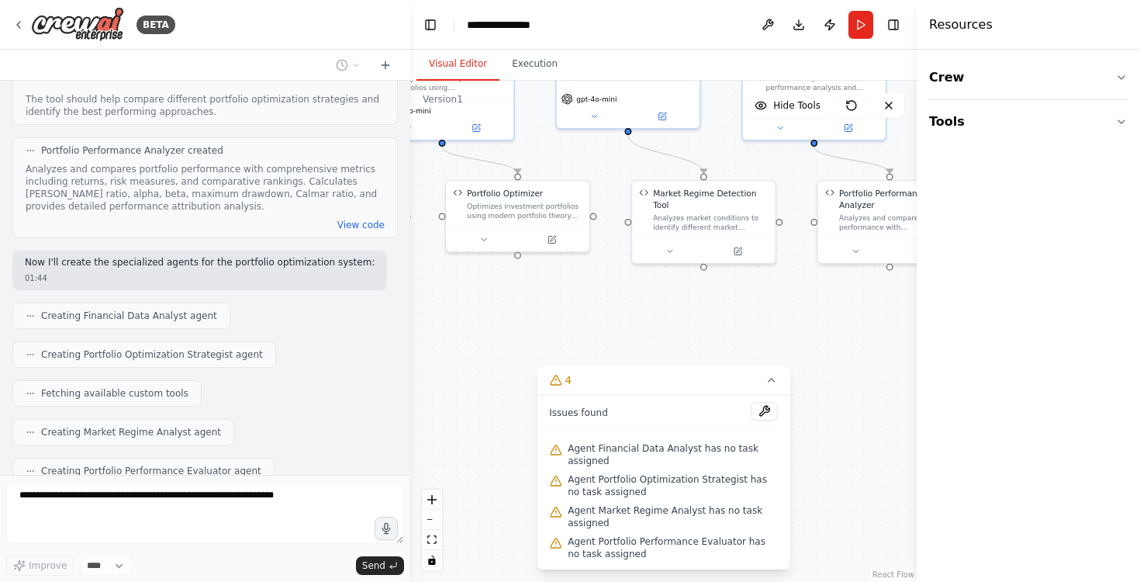
click at [957, 33] on h4 "Resources" at bounding box center [961, 25] width 64 height 19
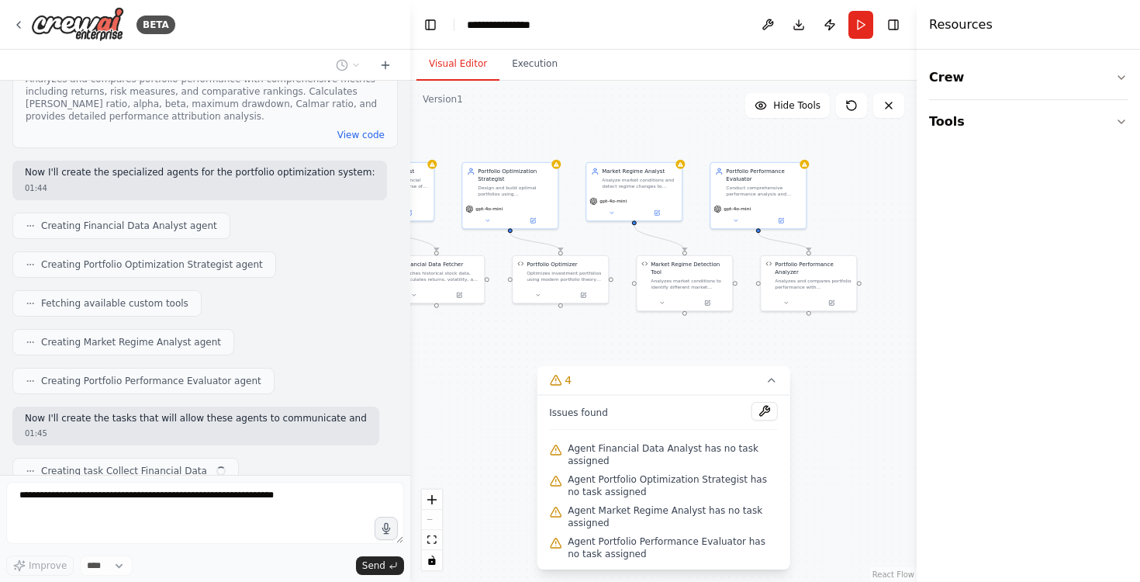
scroll to position [1708, 0]
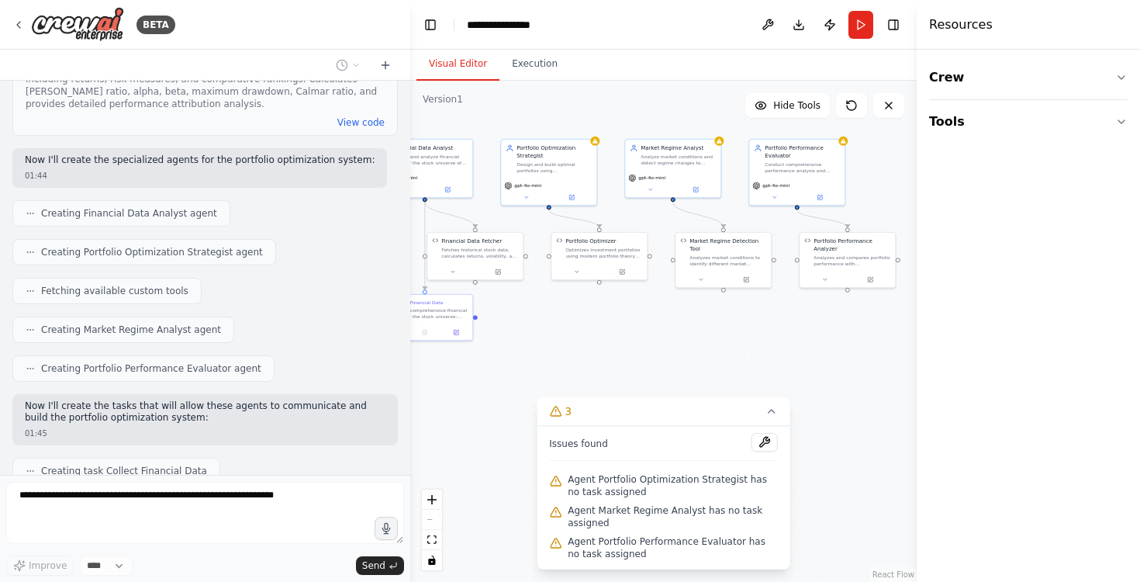
drag, startPoint x: 829, startPoint y: 281, endPoint x: 794, endPoint y: 330, distance: 59.6
click at [794, 330] on div ".deletable-edge-delete-btn { width: 20px; height: 20px; border: 0px solid #ffff…" at bounding box center [663, 331] width 507 height 501
click at [776, 410] on icon at bounding box center [772, 411] width 12 height 12
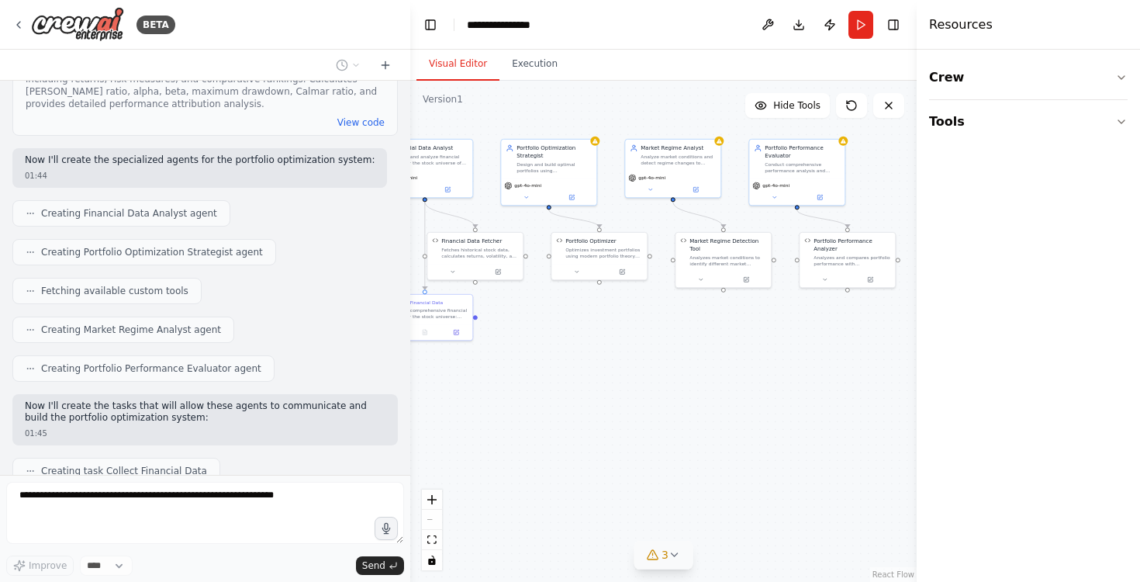
scroll to position [1746, 0]
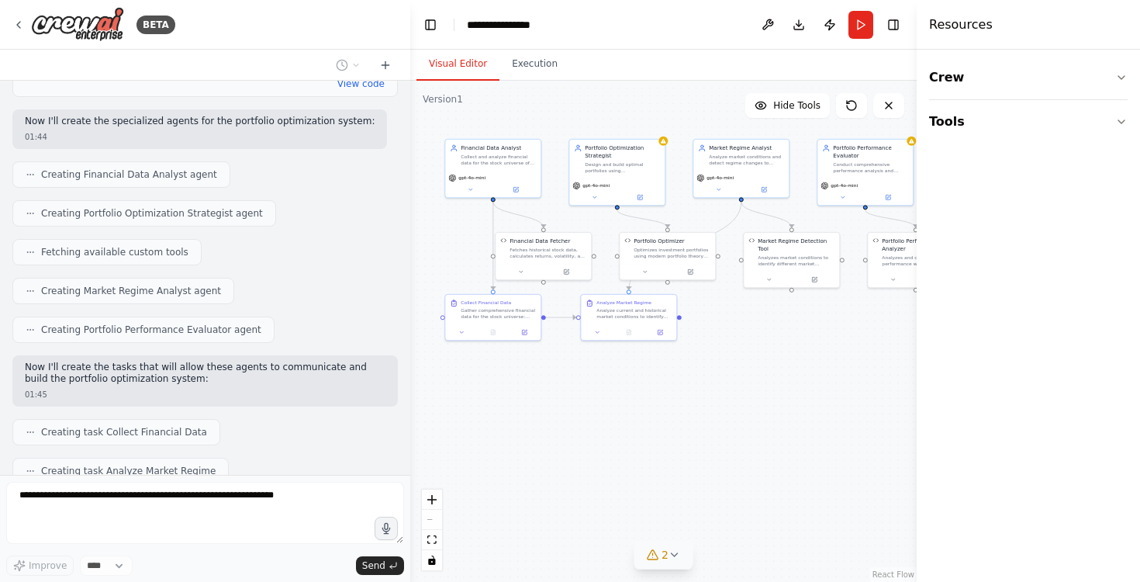
drag, startPoint x: 625, startPoint y: 380, endPoint x: 693, endPoint y: 380, distance: 68.3
click at [693, 380] on div ".deletable-edge-delete-btn { width: 20px; height: 20px; border: 0px solid #ffff…" at bounding box center [663, 331] width 507 height 501
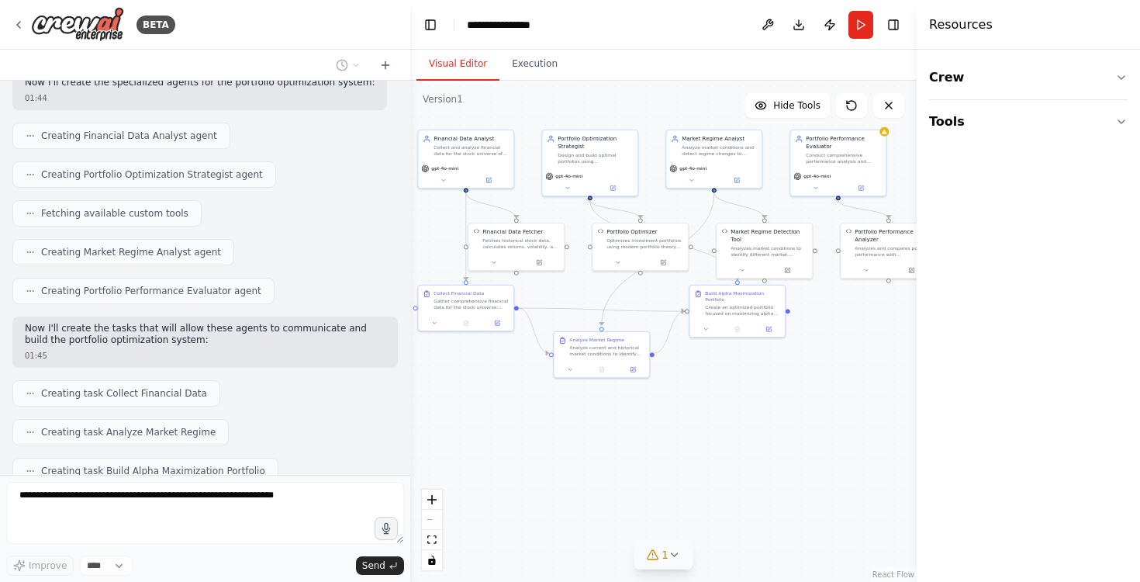
drag, startPoint x: 598, startPoint y: 453, endPoint x: 571, endPoint y: 444, distance: 28.7
click at [571, 444] on div ".deletable-edge-delete-btn { width: 20px; height: 20px; border: 0px solid #ffff…" at bounding box center [663, 331] width 507 height 501
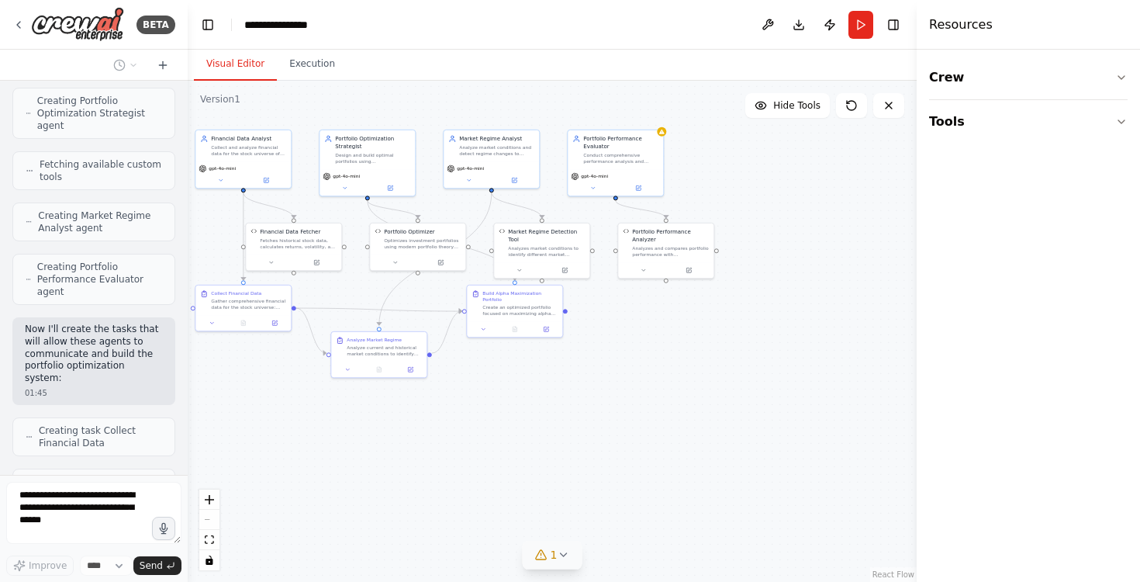
drag, startPoint x: 408, startPoint y: 352, endPoint x: 188, endPoint y: 353, distance: 220.3
click at [188, 353] on div "BETA Want to build mulitple agents which can comunicates with each other and bu…" at bounding box center [570, 291] width 1140 height 582
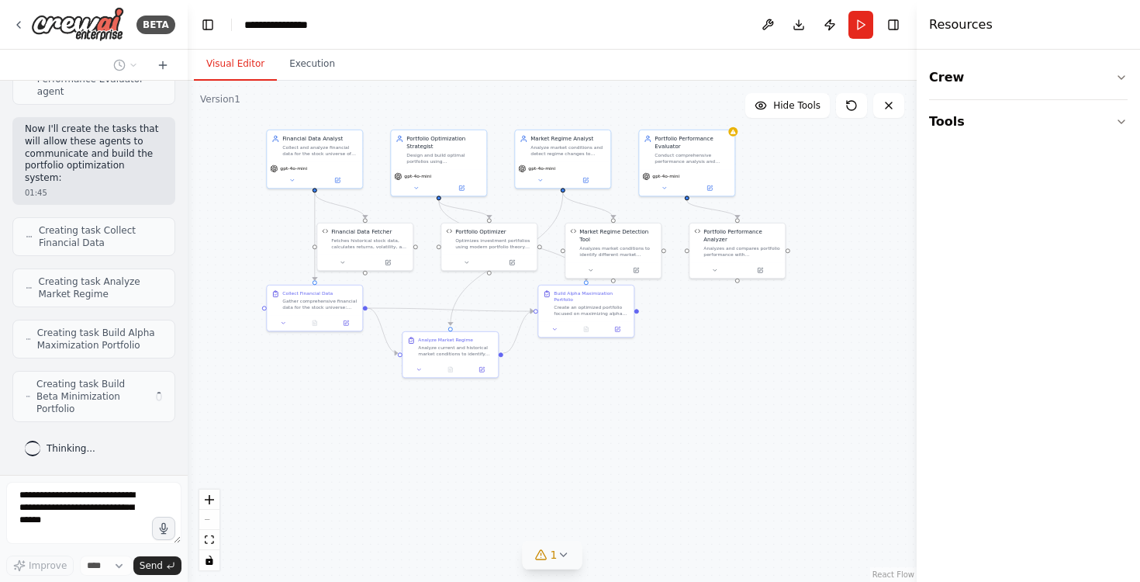
scroll to position [3629, 0]
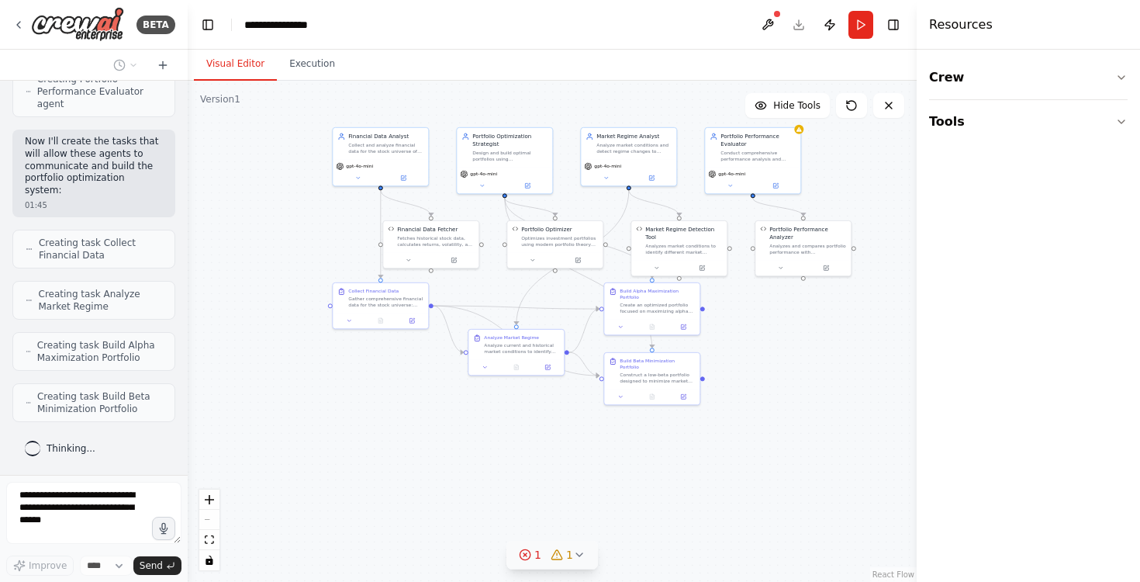
drag, startPoint x: 296, startPoint y: 356, endPoint x: 434, endPoint y: 354, distance: 137.3
click at [434, 354] on div ".deletable-edge-delete-btn { width: 20px; height: 20px; border: 0px solid #ffff…" at bounding box center [552, 331] width 729 height 501
click at [309, 58] on button "Execution" at bounding box center [312, 64] width 71 height 33
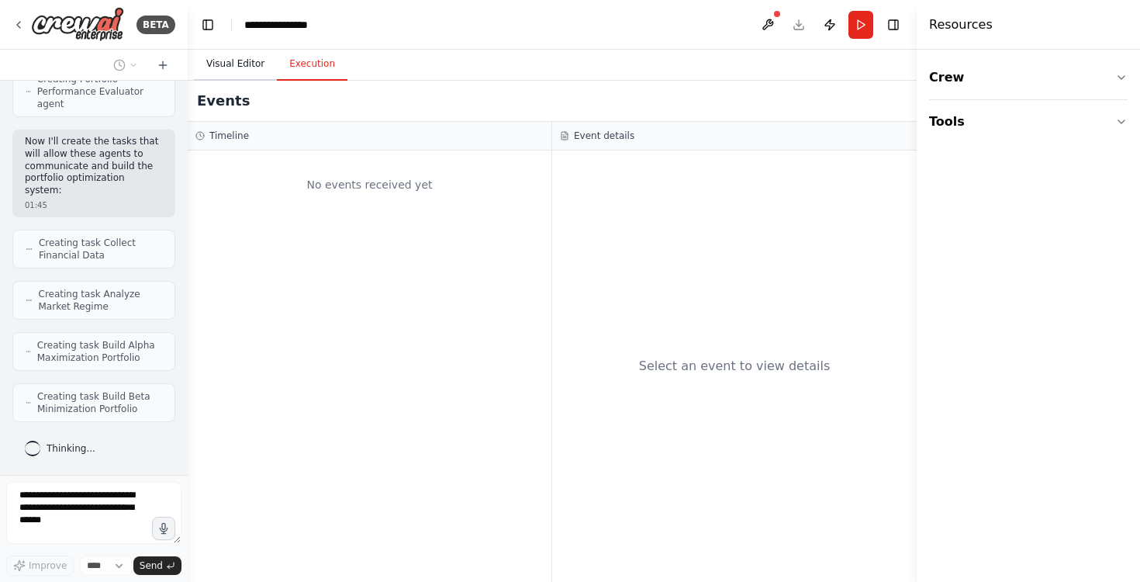
scroll to position [3680, 0]
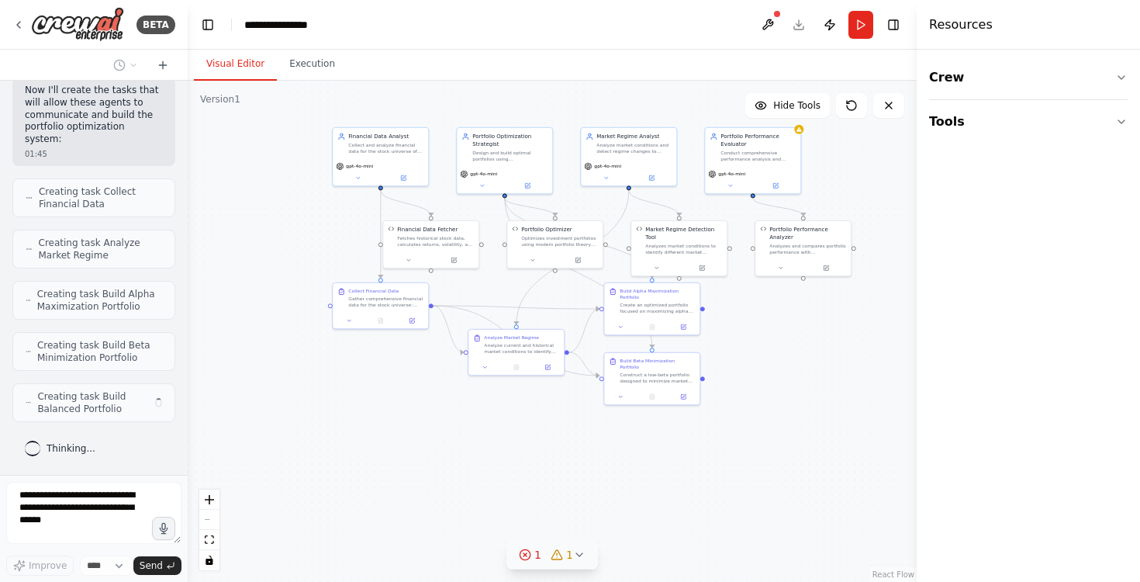
click at [245, 64] on button "Visual Editor" at bounding box center [235, 64] width 83 height 33
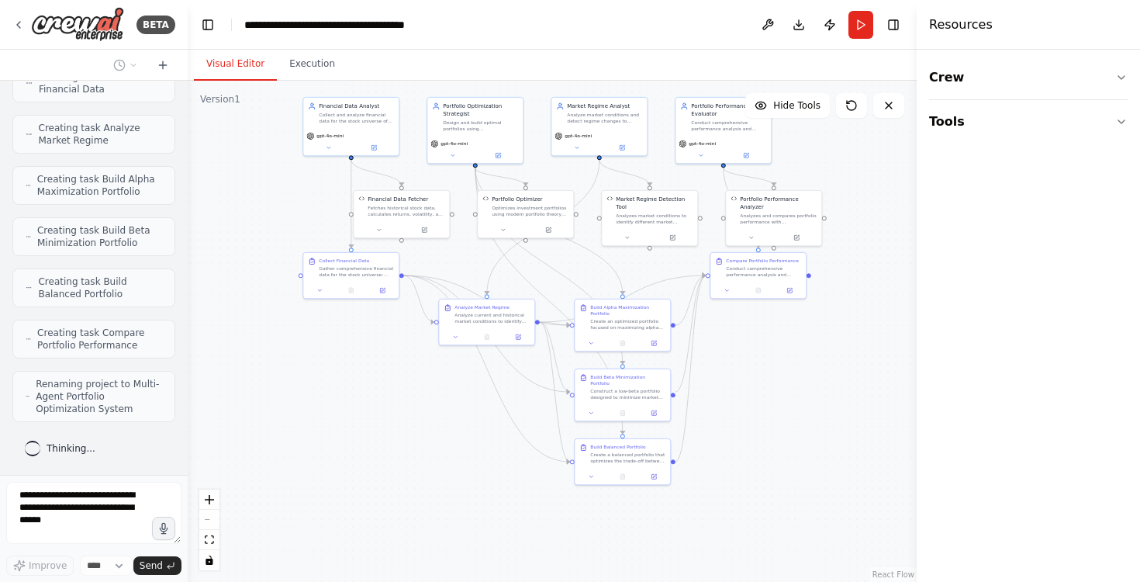
scroll to position [3846, 0]
drag, startPoint x: 282, startPoint y: 237, endPoint x: 253, endPoint y: 207, distance: 42.2
click at [253, 207] on div ".deletable-edge-delete-btn { width: 20px; height: 20px; border: 0px solid #ffff…" at bounding box center [552, 331] width 729 height 501
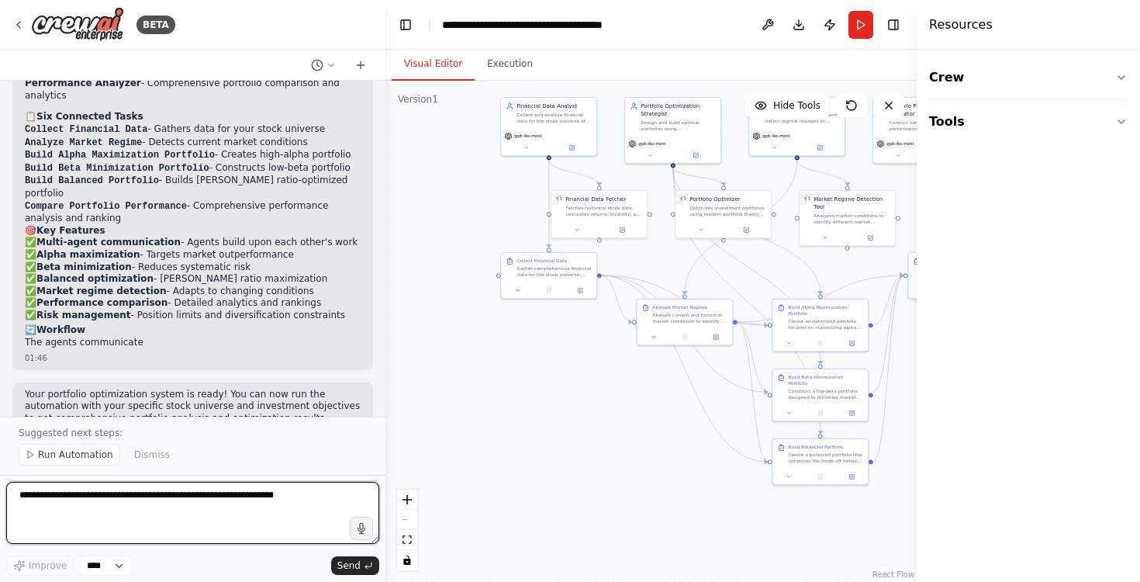
drag, startPoint x: 187, startPoint y: 199, endPoint x: 385, endPoint y: 234, distance: 200.9
click at [385, 234] on div "BETA Want to build mulitple agents which can comunicates with each other and bu…" at bounding box center [570, 291] width 1140 height 582
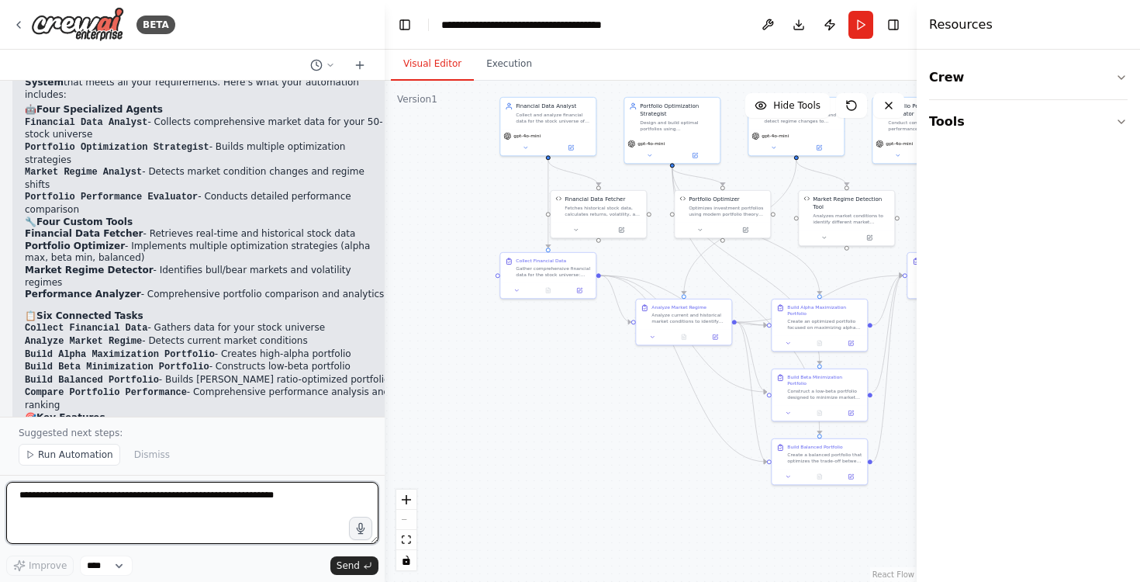
scroll to position [2476, 0]
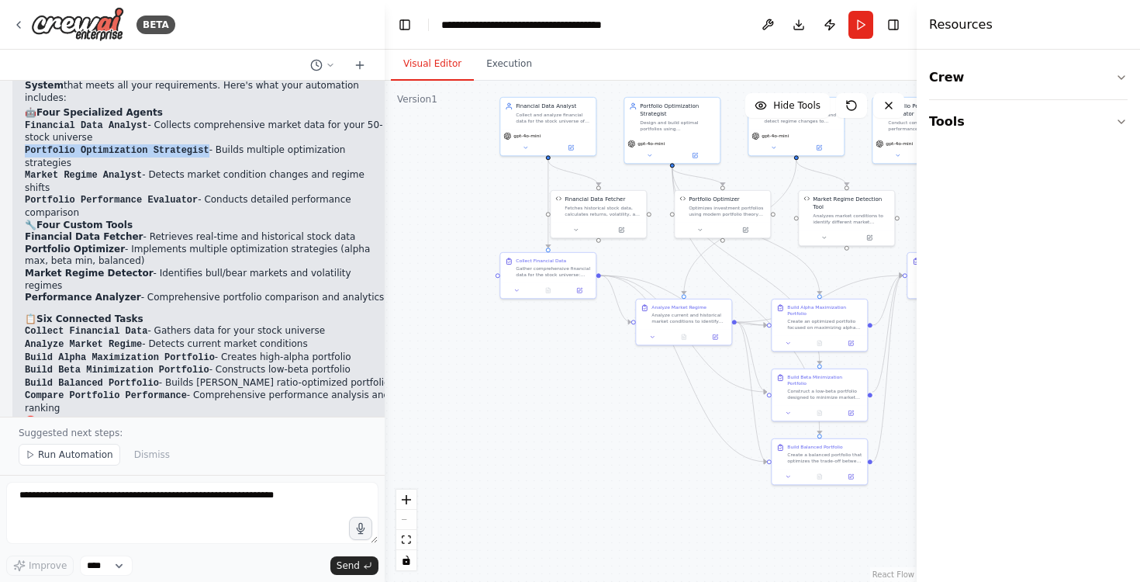
drag, startPoint x: 210, startPoint y: 123, endPoint x: 23, endPoint y: 124, distance: 187.0
click at [23, 124] on div "Perfect! I've created a sophisticated Multi-Agent Portfolio Optimization System…" at bounding box center [207, 337] width 390 height 550
copy code "Portfolio Optimization Strategist"
